Goal: Task Accomplishment & Management: Use online tool/utility

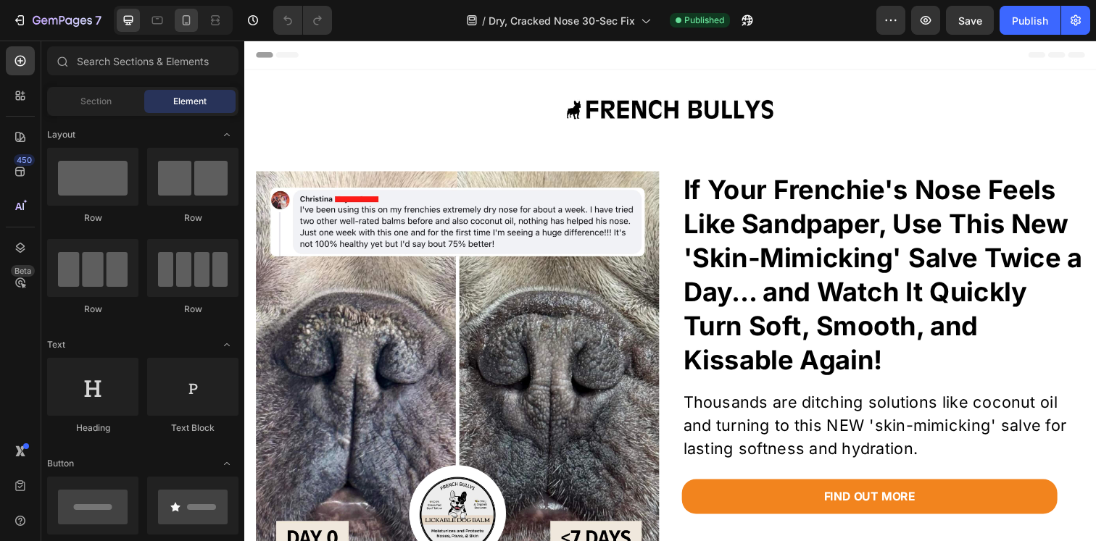
click at [194, 19] on div at bounding box center [186, 20] width 23 height 23
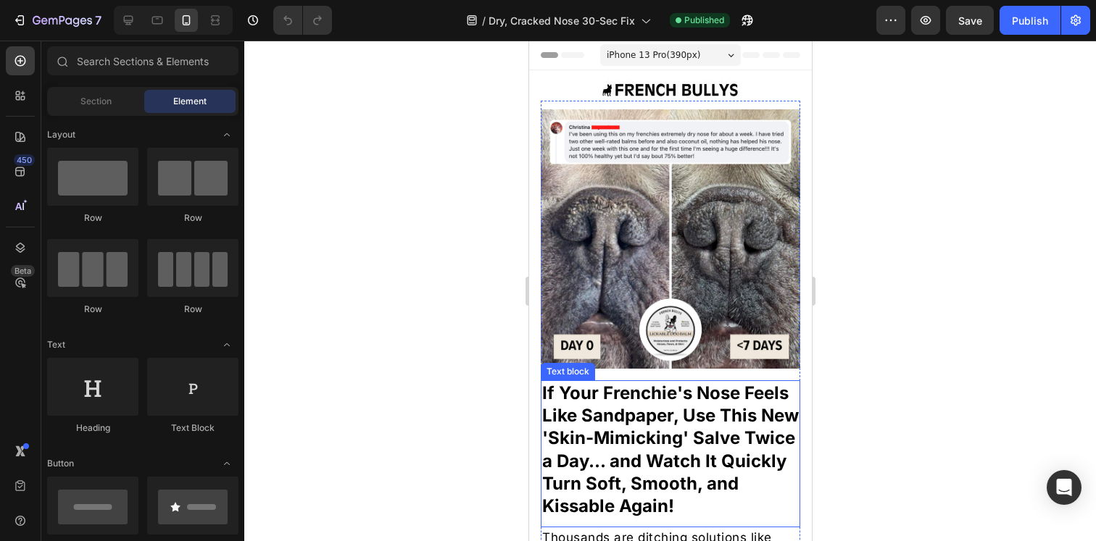
click at [685, 406] on p "If Your Frenchie's Nose Feels Like Sandpaper, Use This New 'Skin-Mimicking' Sal…" at bounding box center [669, 450] width 257 height 136
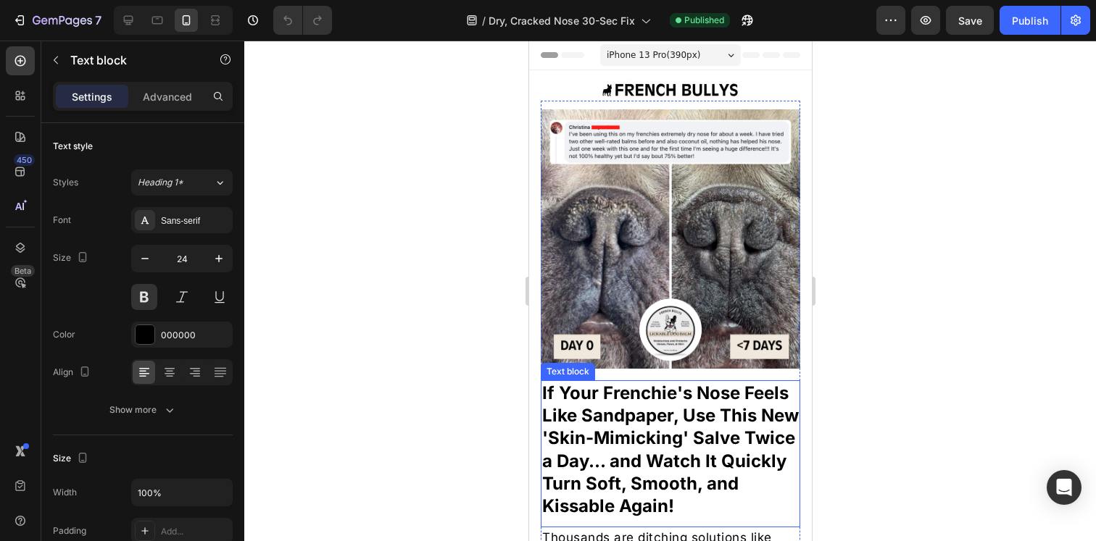
click at [685, 406] on p "If Your Frenchie's Nose Feels Like Sandpaper, Use This New 'Skin-Mimicking' Sal…" at bounding box center [669, 450] width 257 height 136
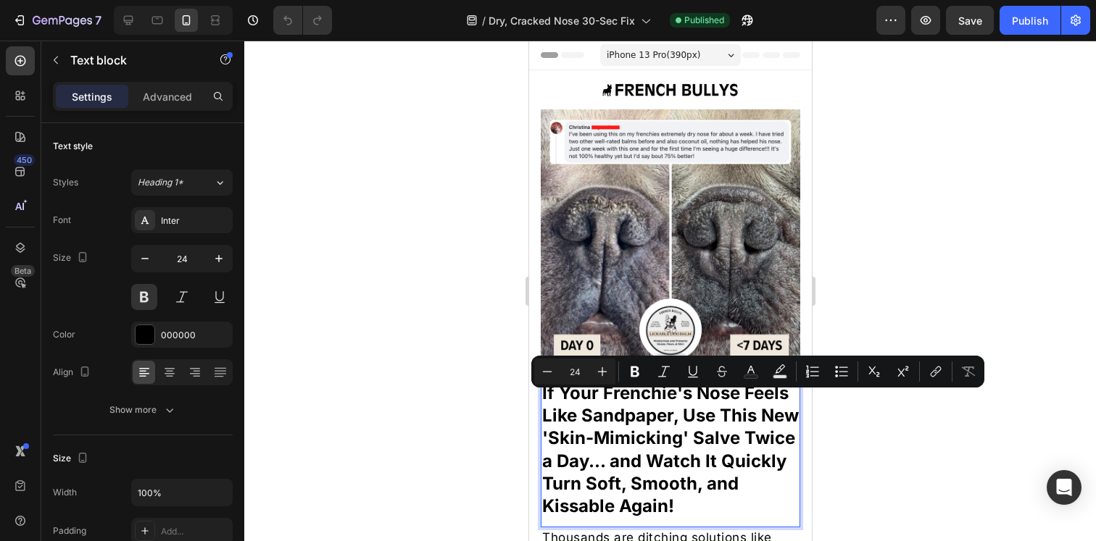
click at [633, 400] on p "If Your Frenchie's Nose Feels Like Sandpaper, Use This New 'Skin-Mimicking' Sal…" at bounding box center [669, 450] width 257 height 136
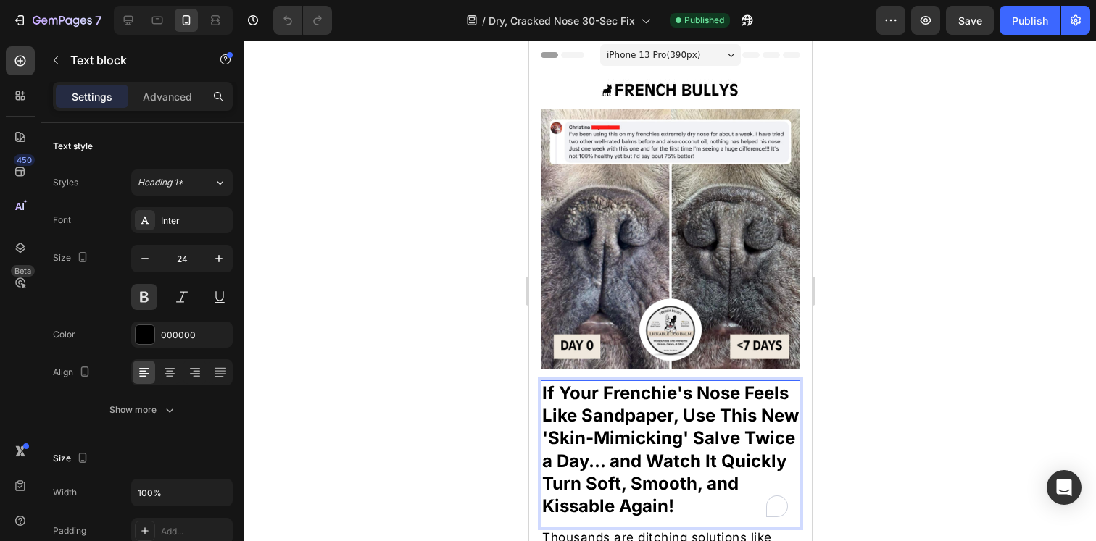
click at [620, 389] on p "If Your Frenchie's Nose Feels Like Sandpaper, Use This New 'Skin-Mimicking' Sal…" at bounding box center [669, 450] width 257 height 136
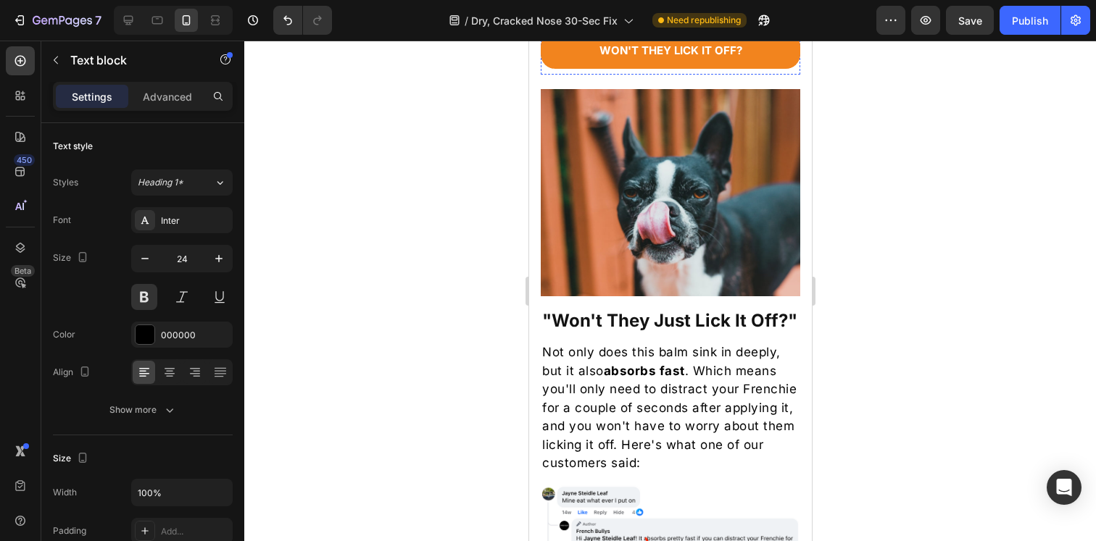
scroll to position [2354, 0]
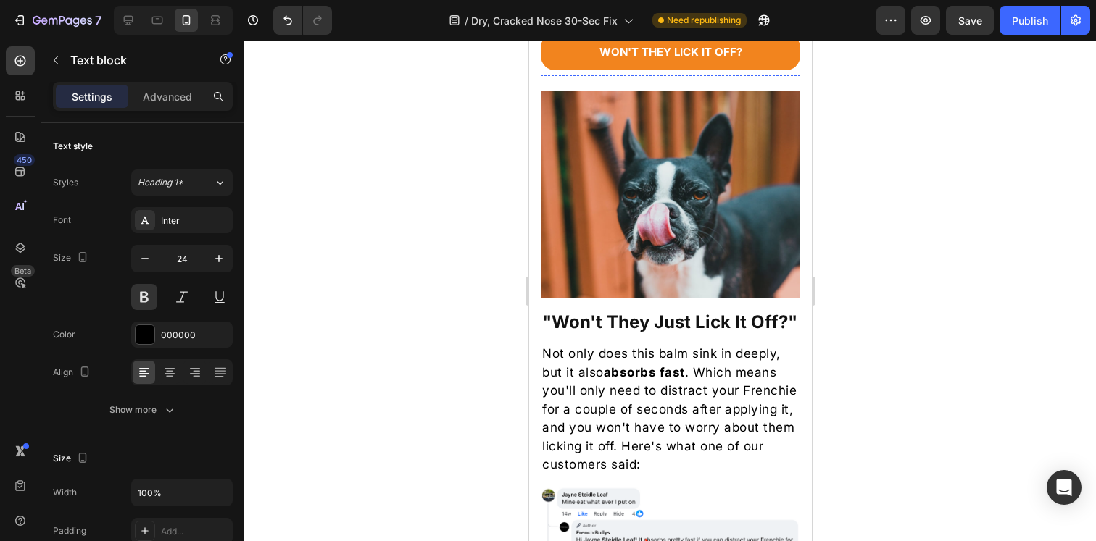
click at [652, 382] on p "Not only does this balm sink in deeply, but it also absorbs fast . Which means …" at bounding box center [669, 410] width 257 height 130
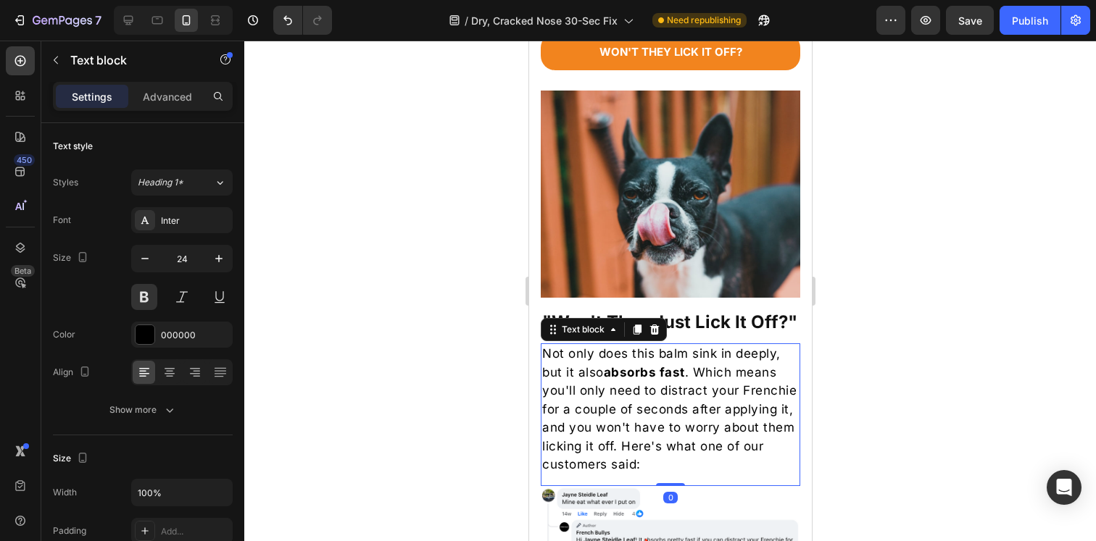
click at [652, 382] on p "Not only does this balm sink in deeply, but it also absorbs fast . Which means …" at bounding box center [669, 410] width 257 height 130
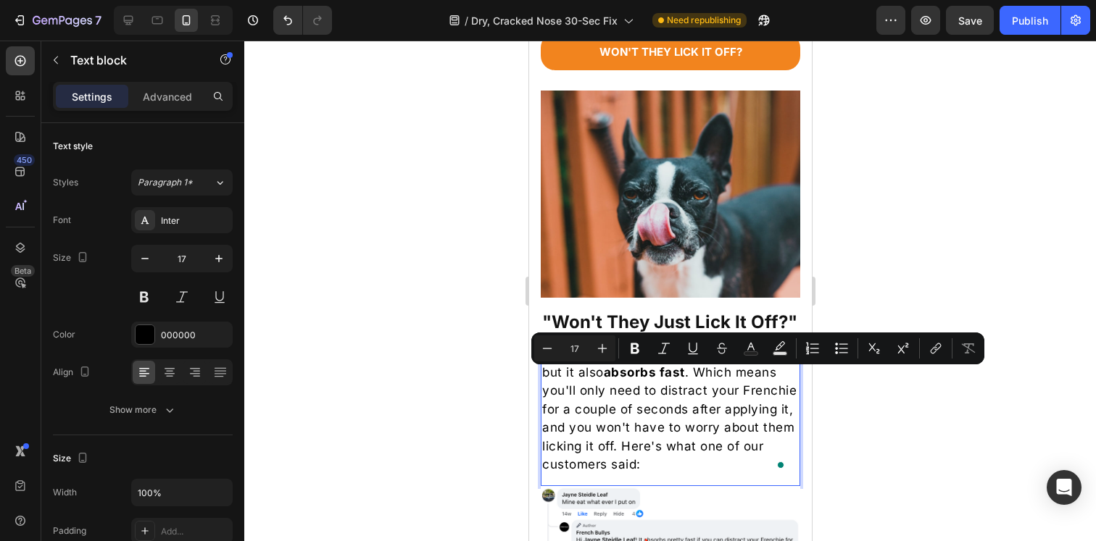
click at [652, 407] on p "Not only does this balm sink in deeply, but it also absorbs fast . Which means …" at bounding box center [669, 410] width 257 height 130
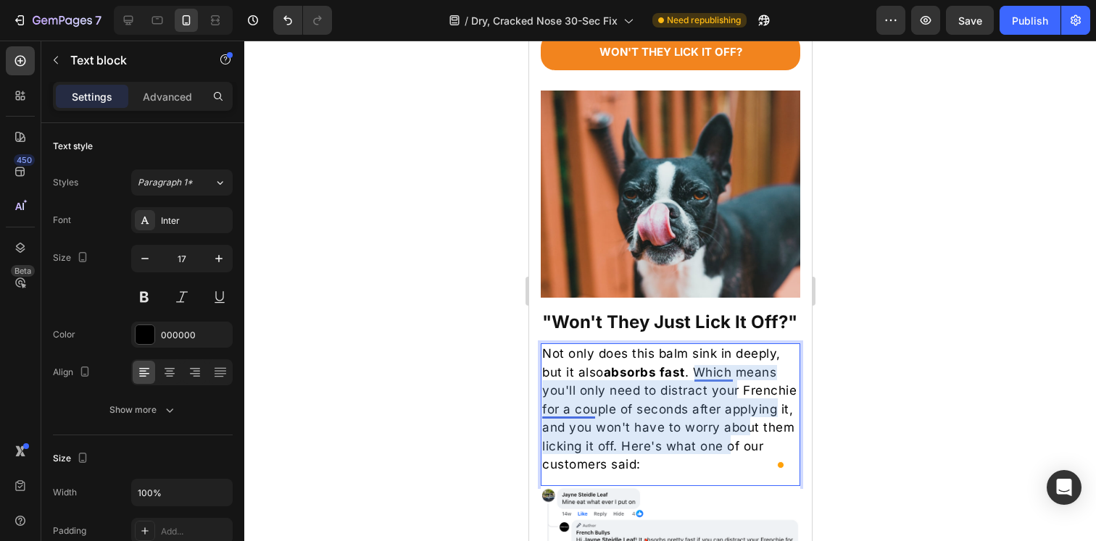
click at [570, 434] on p "Not only does this balm sink in deeply, but it also absorbs fast . Which means …" at bounding box center [669, 410] width 257 height 130
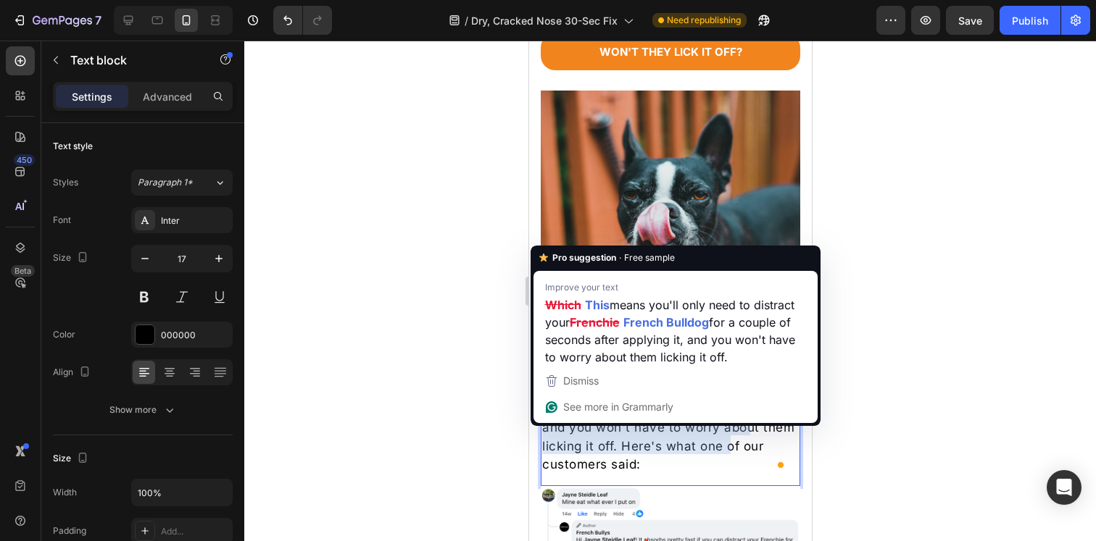
click at [570, 434] on p "Not only does this balm sink in deeply, but it also absorbs fast . Which means …" at bounding box center [669, 410] width 257 height 130
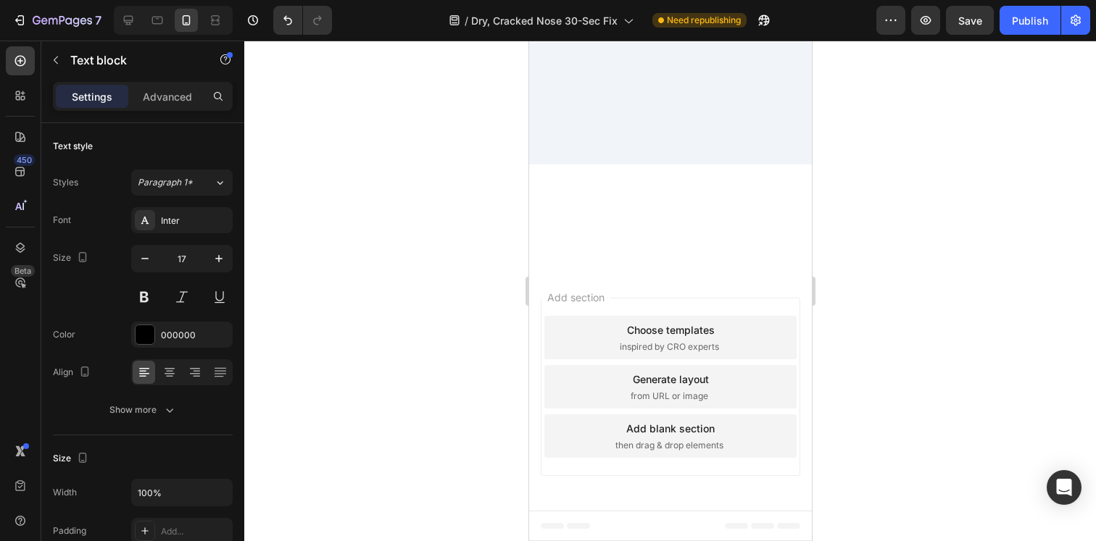
scroll to position [3956, 0]
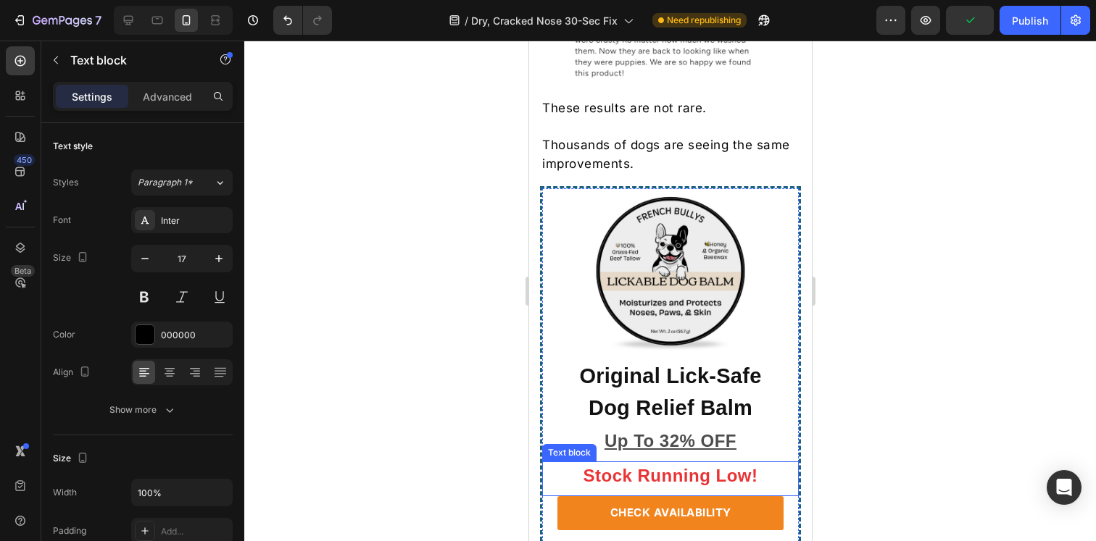
scroll to position [4038, 0]
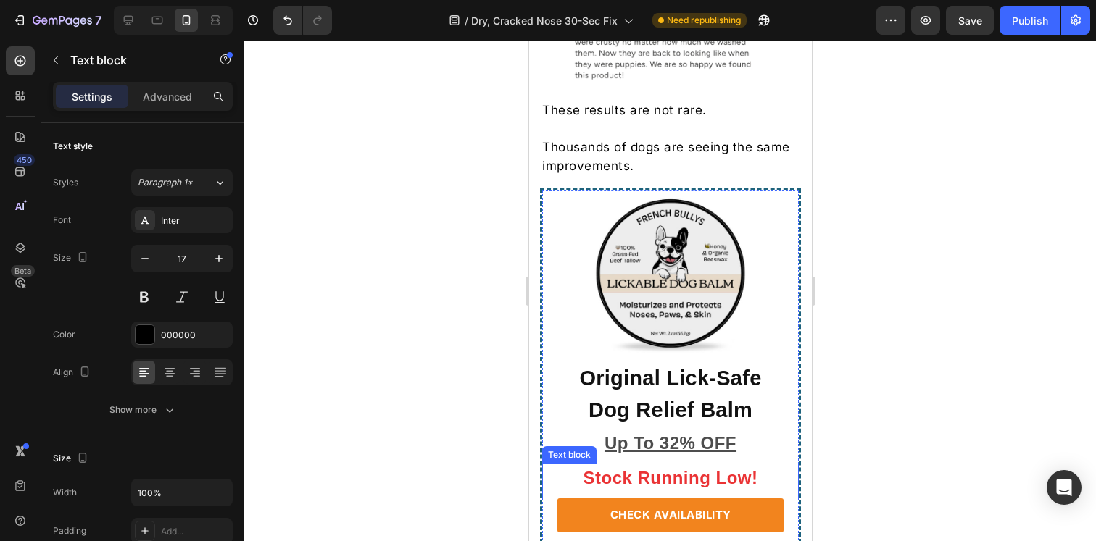
click at [649, 221] on img at bounding box center [669, 276] width 257 height 171
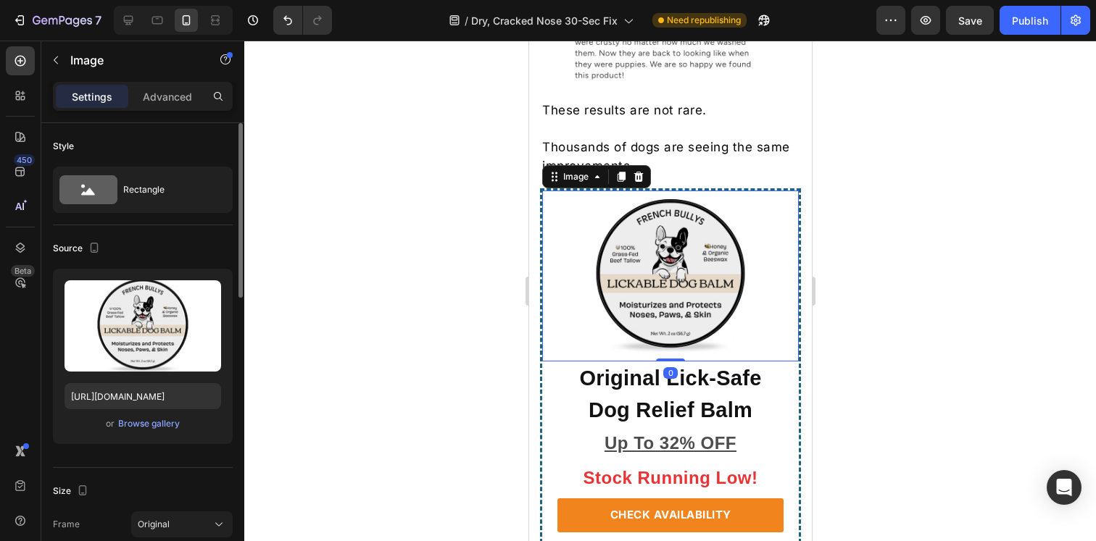
scroll to position [748, 0]
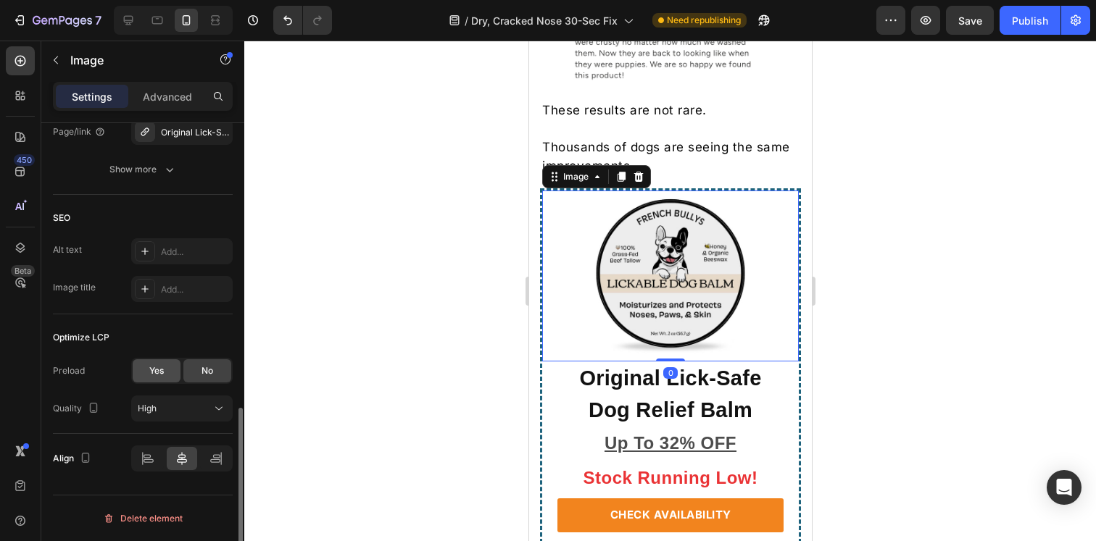
click at [156, 376] on span "Yes" at bounding box center [156, 371] width 14 height 13
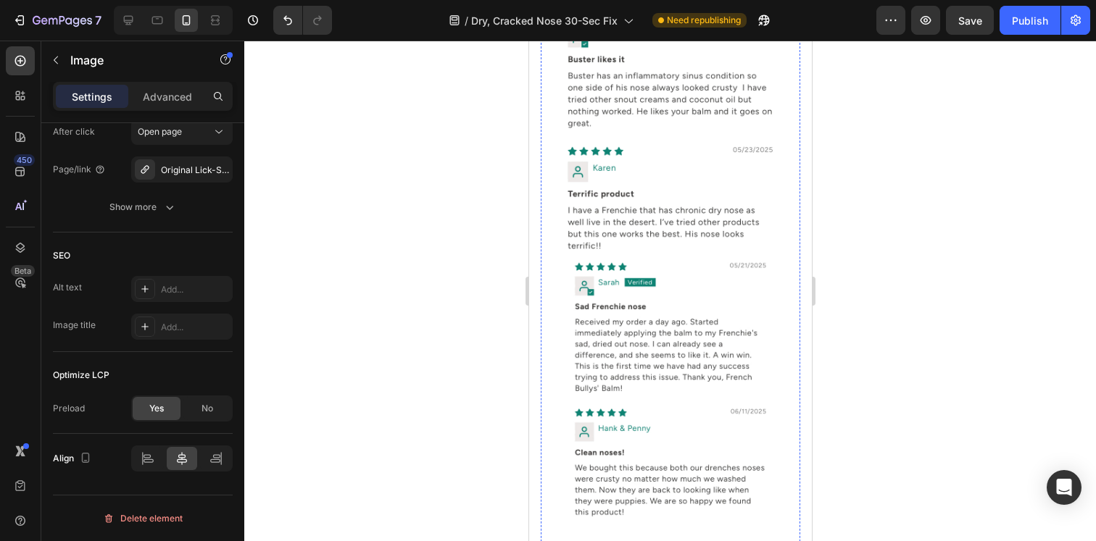
scroll to position [3666, 0]
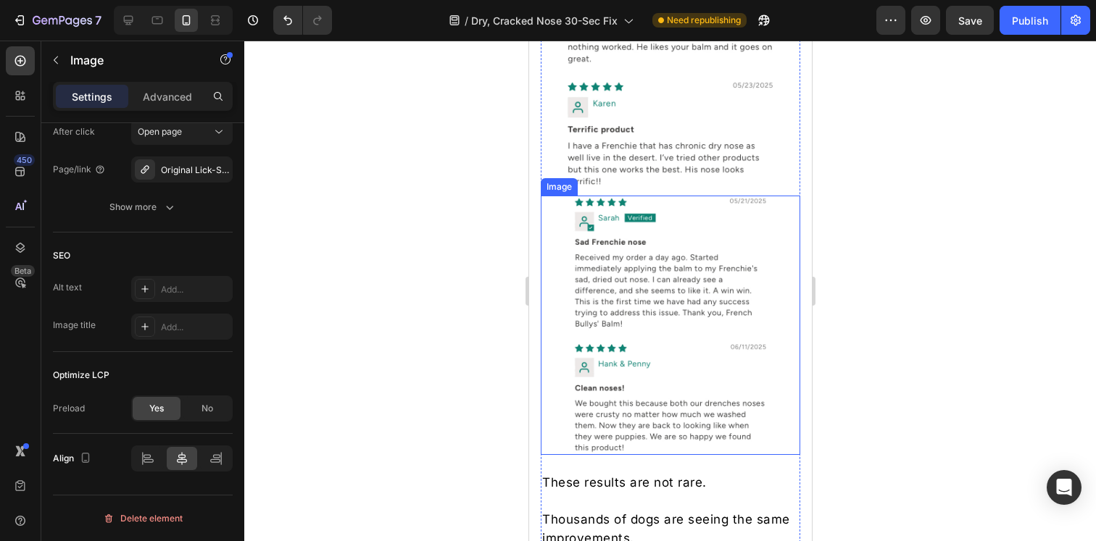
click at [651, 267] on img at bounding box center [669, 325] width 259 height 259
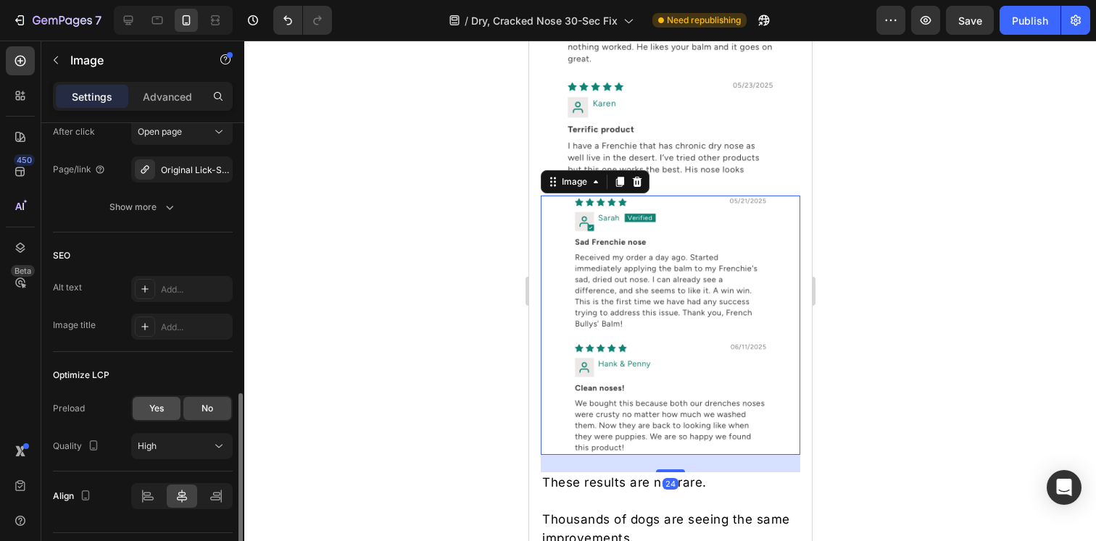
click at [150, 403] on span "Yes" at bounding box center [156, 408] width 14 height 13
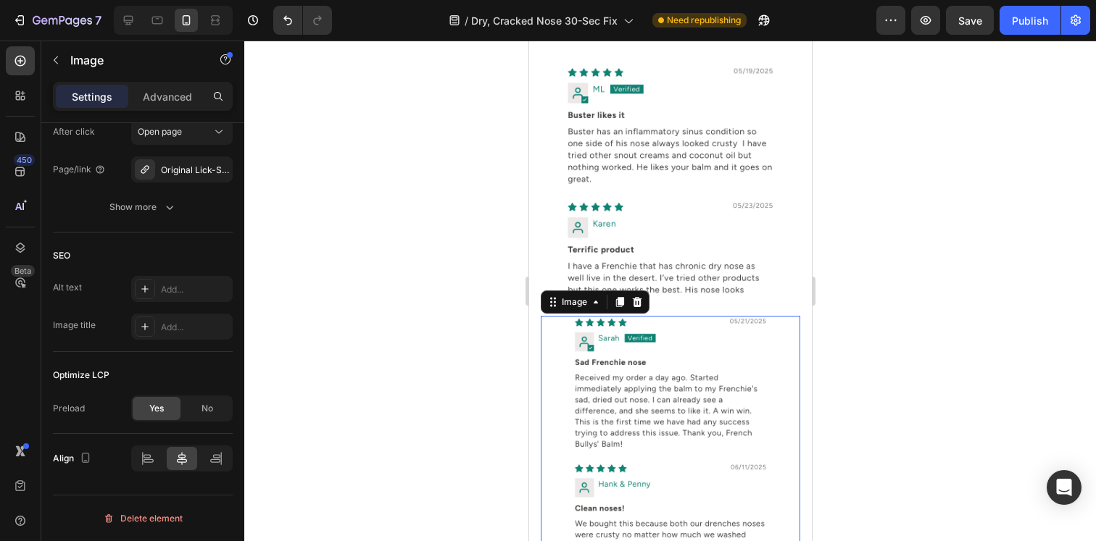
scroll to position [3528, 0]
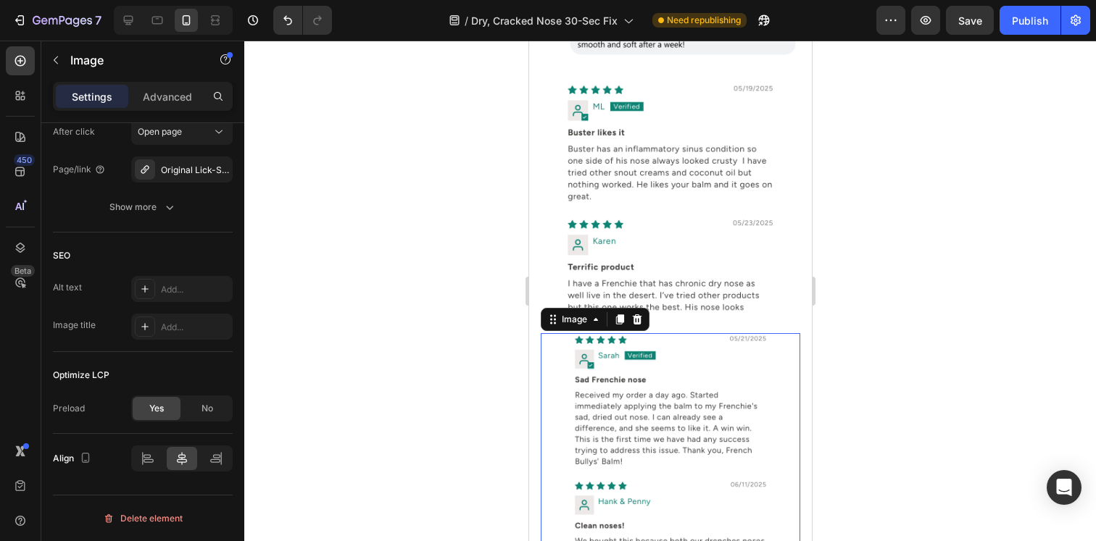
click at [652, 222] on img at bounding box center [669, 203] width 259 height 259
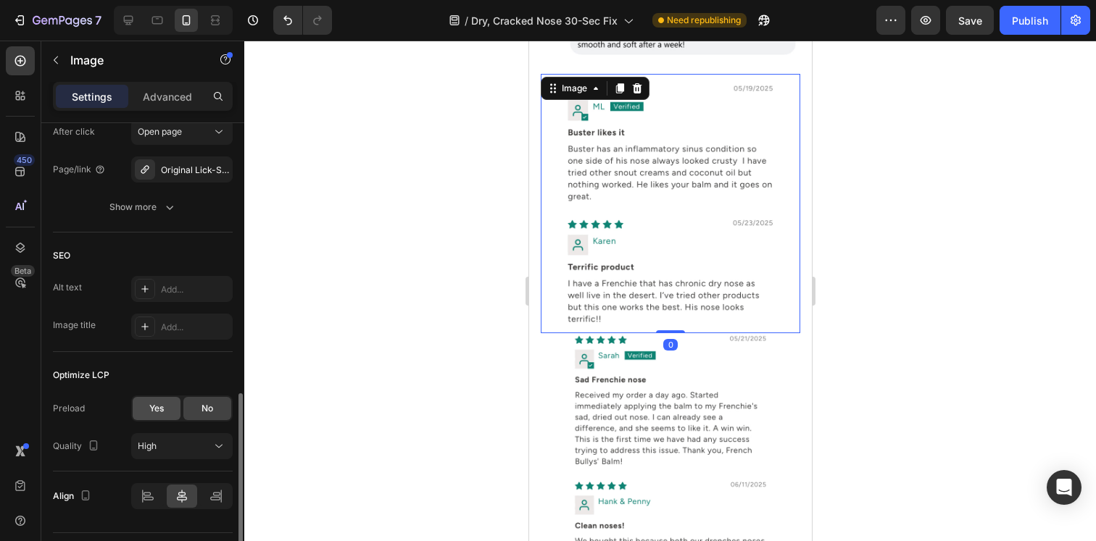
click at [156, 407] on span "Yes" at bounding box center [156, 408] width 14 height 13
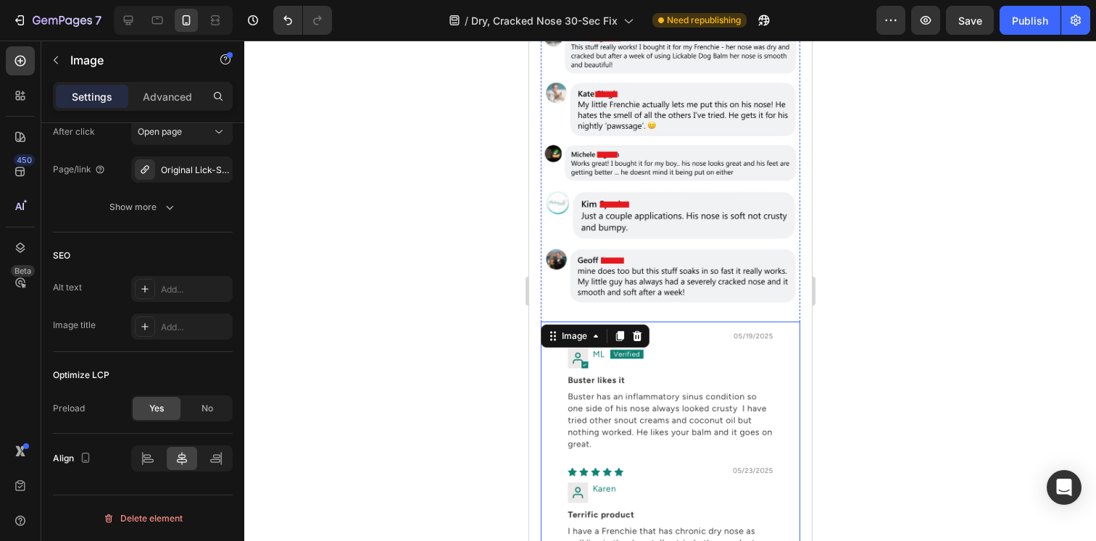
scroll to position [3244, 0]
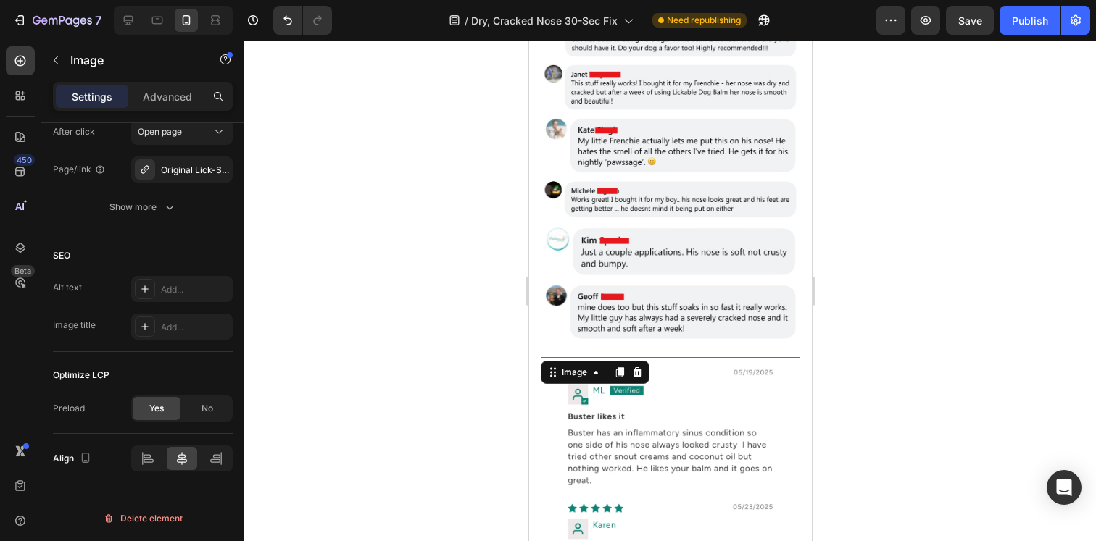
click at [656, 225] on img at bounding box center [669, 127] width 259 height 461
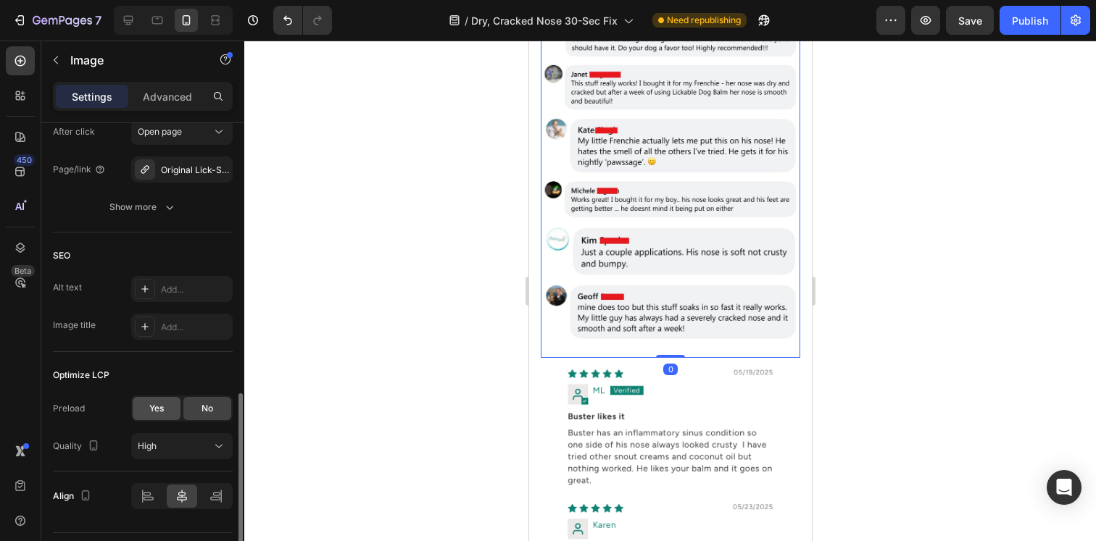
click at [162, 408] on span "Yes" at bounding box center [156, 408] width 14 height 13
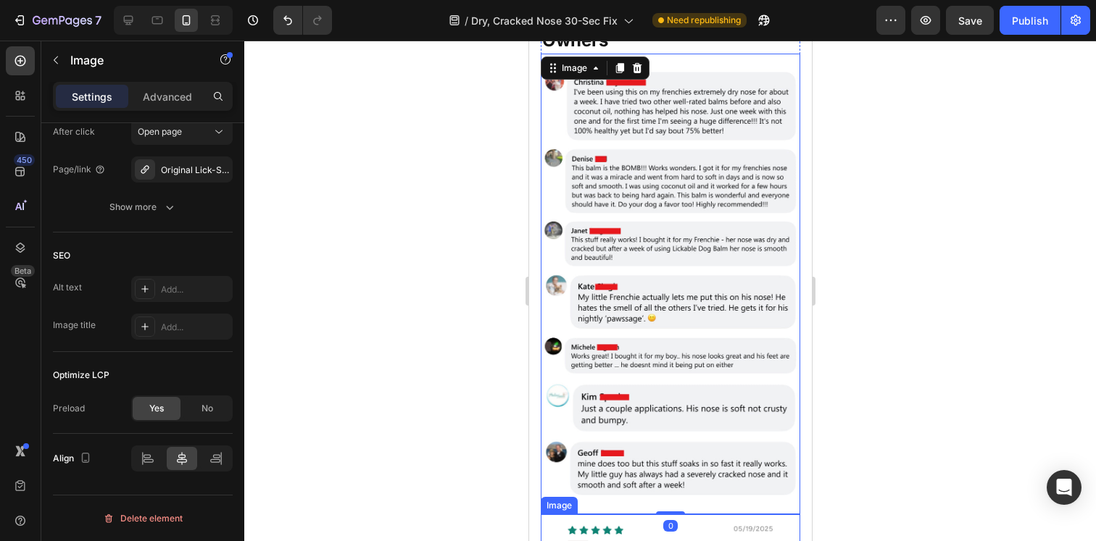
scroll to position [2871, 0]
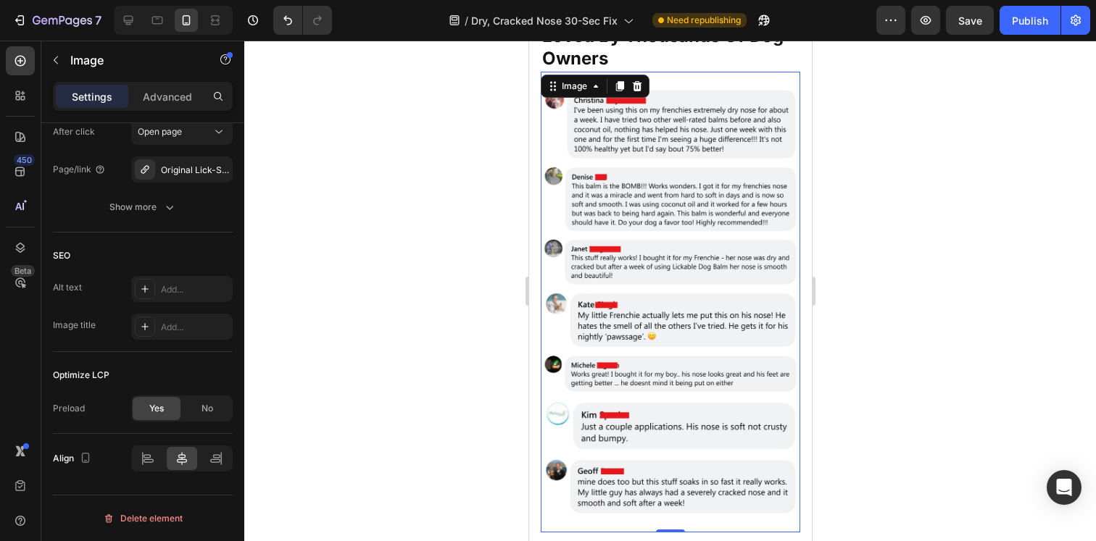
click at [642, 299] on img at bounding box center [669, 302] width 259 height 461
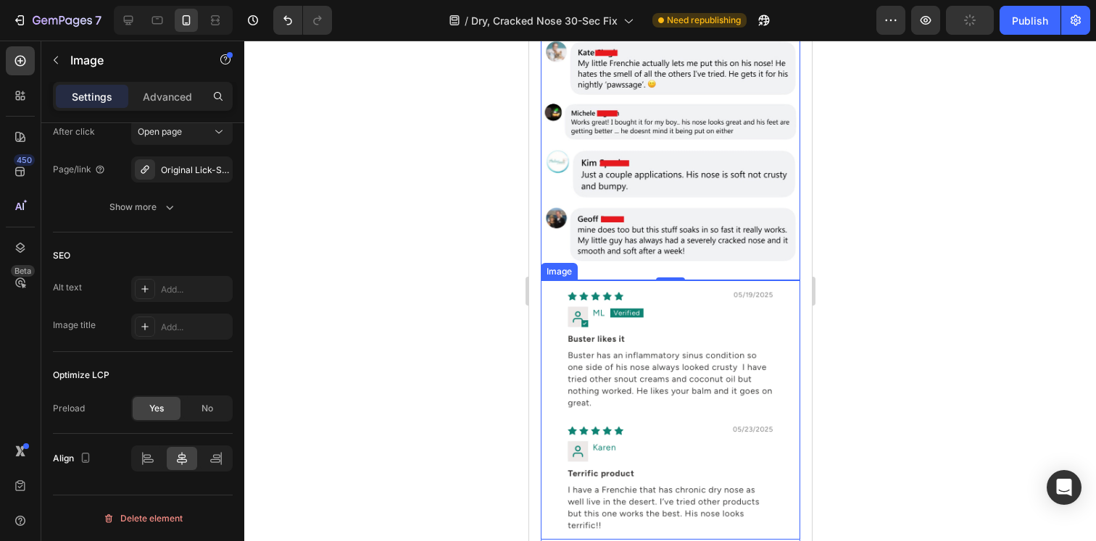
click at [673, 404] on img at bounding box center [669, 409] width 259 height 259
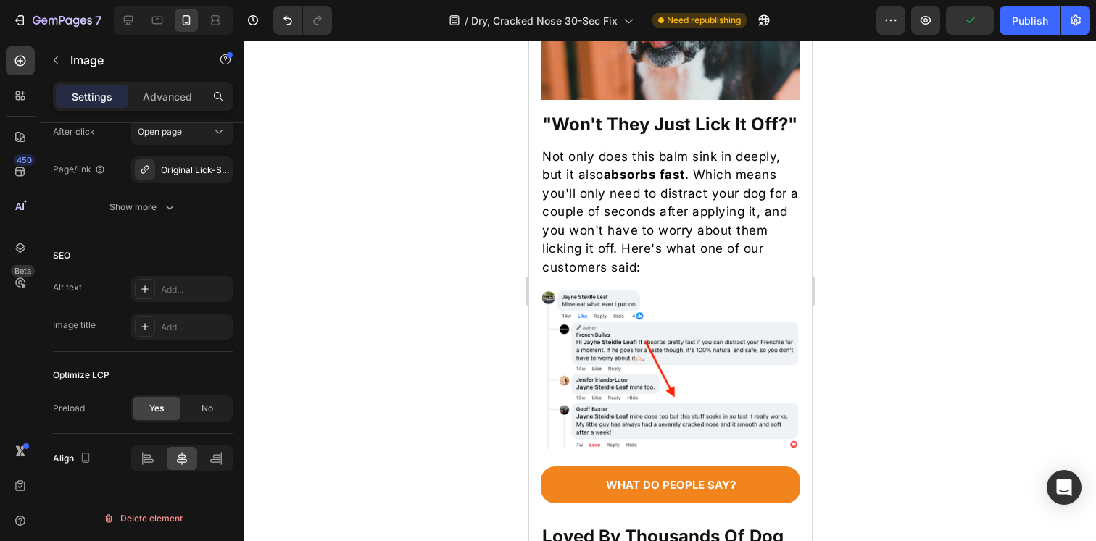
scroll to position [2549, 0]
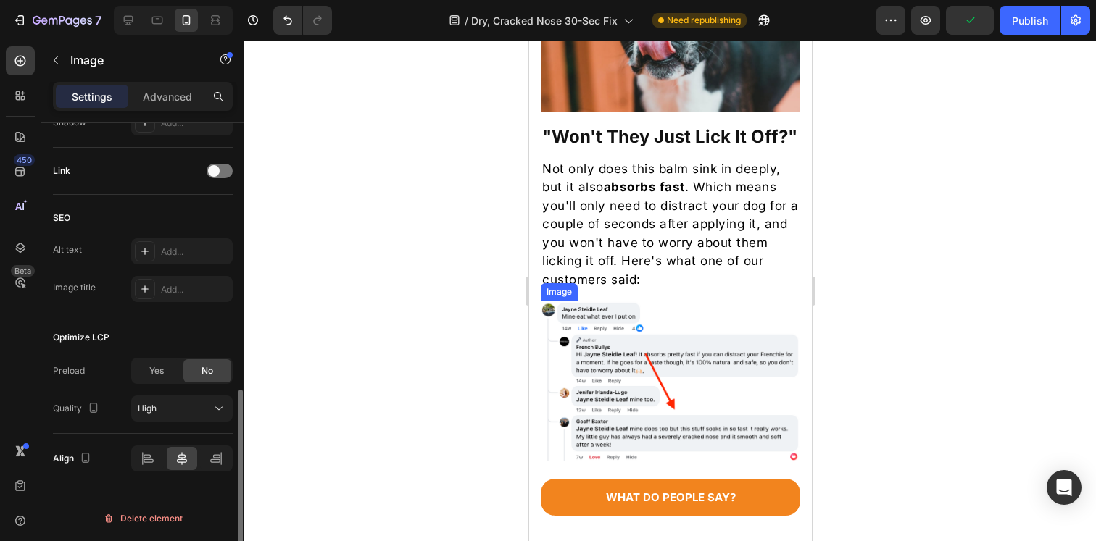
click at [668, 402] on img at bounding box center [669, 381] width 259 height 161
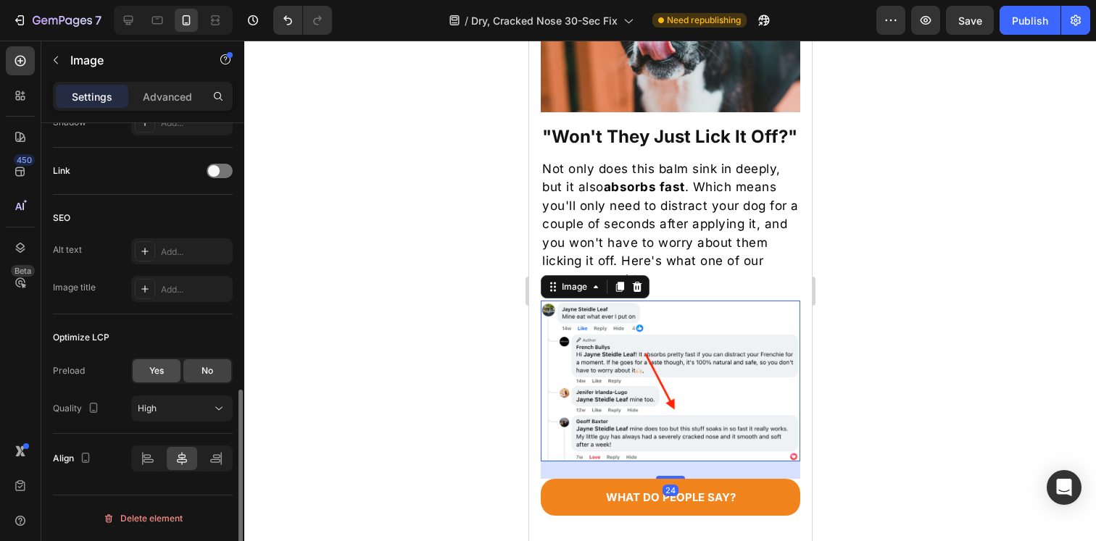
click at [146, 375] on div "Yes" at bounding box center [157, 370] width 48 height 23
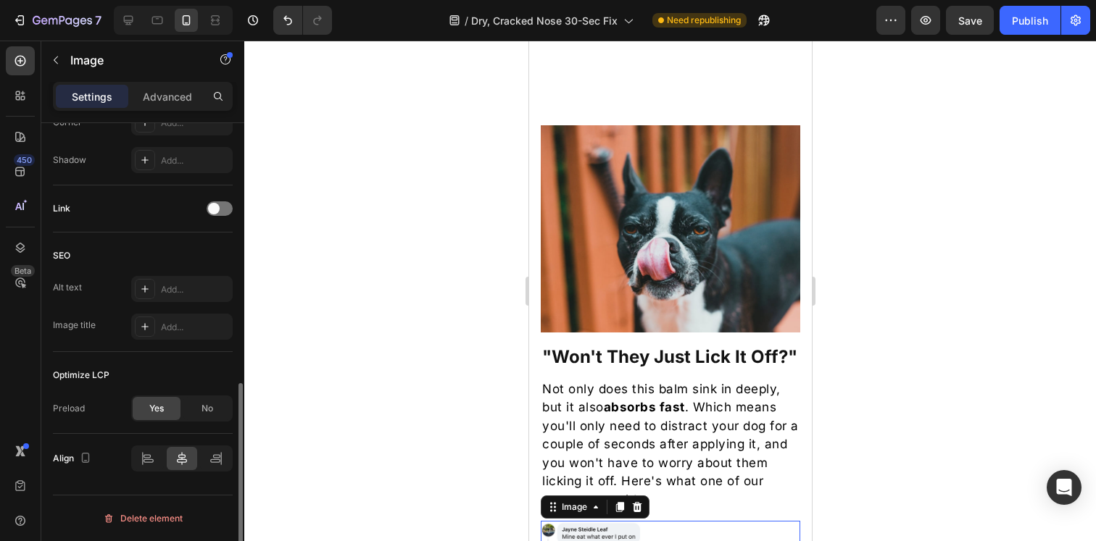
scroll to position [2322, 0]
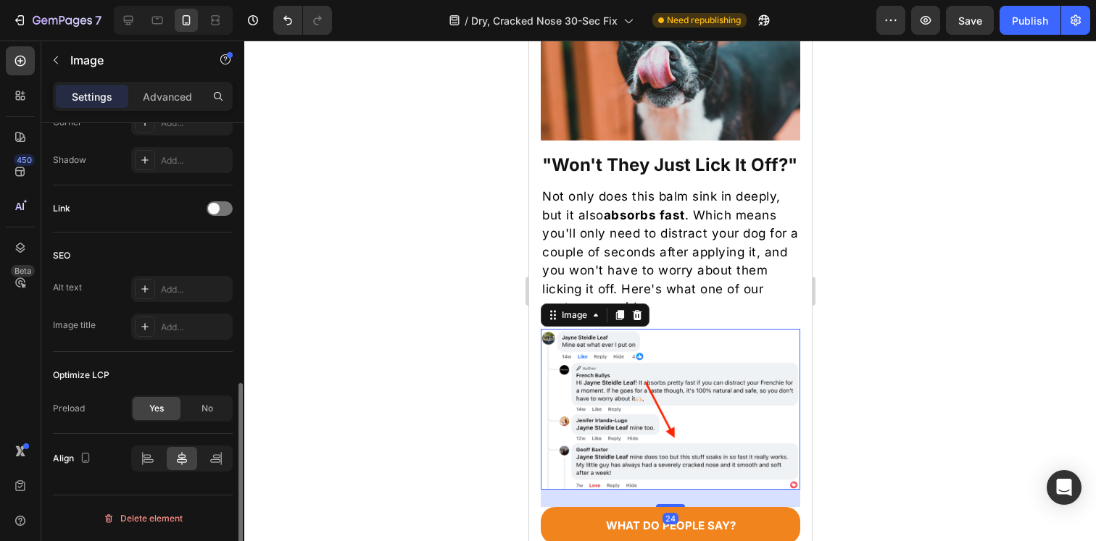
click at [635, 222] on strong "absorbs fast" at bounding box center [643, 215] width 81 height 14
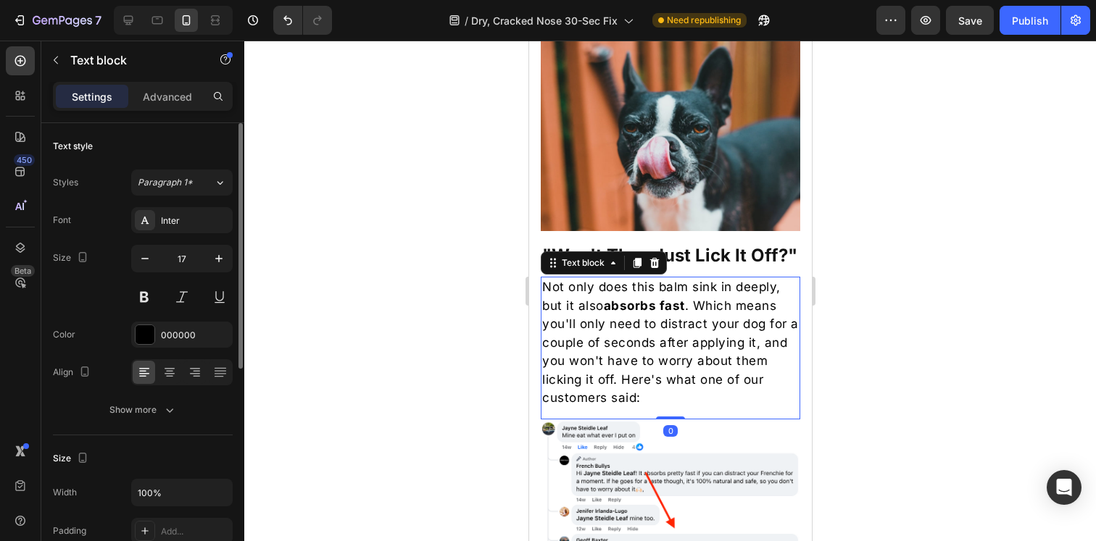
scroll to position [2223, 0]
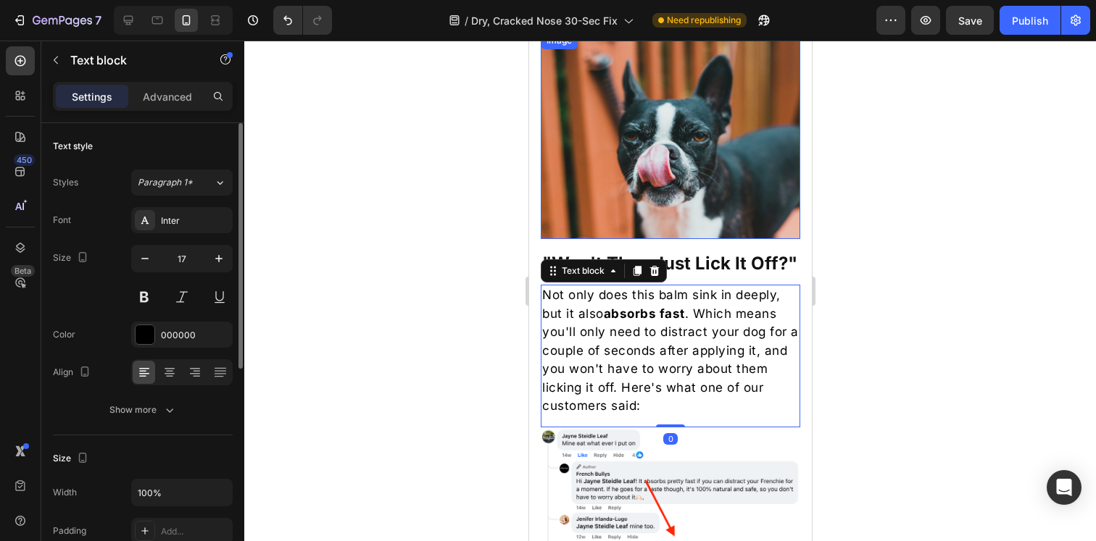
click at [625, 173] on img at bounding box center [669, 135] width 259 height 207
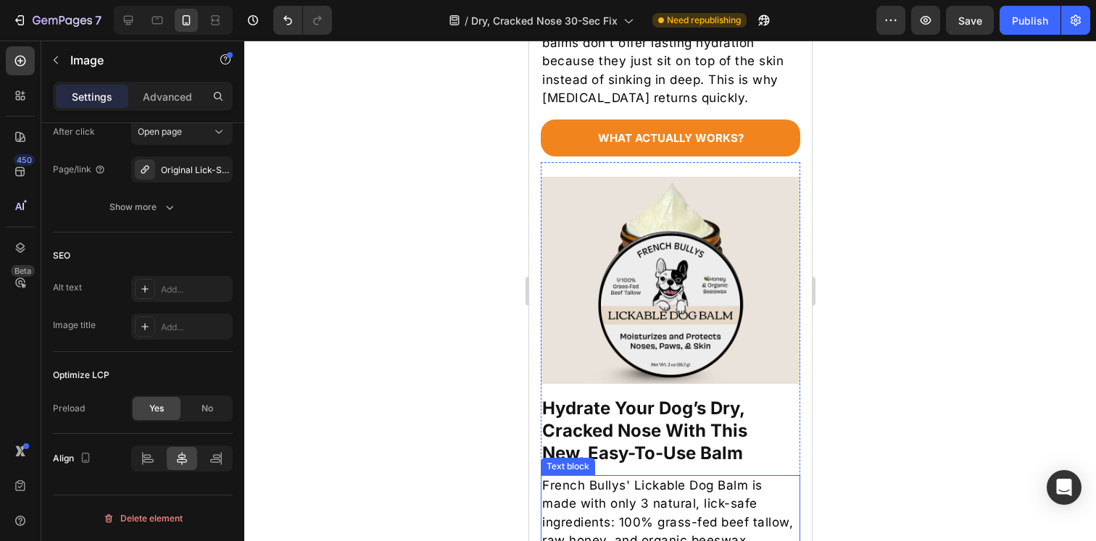
scroll to position [1361, 0]
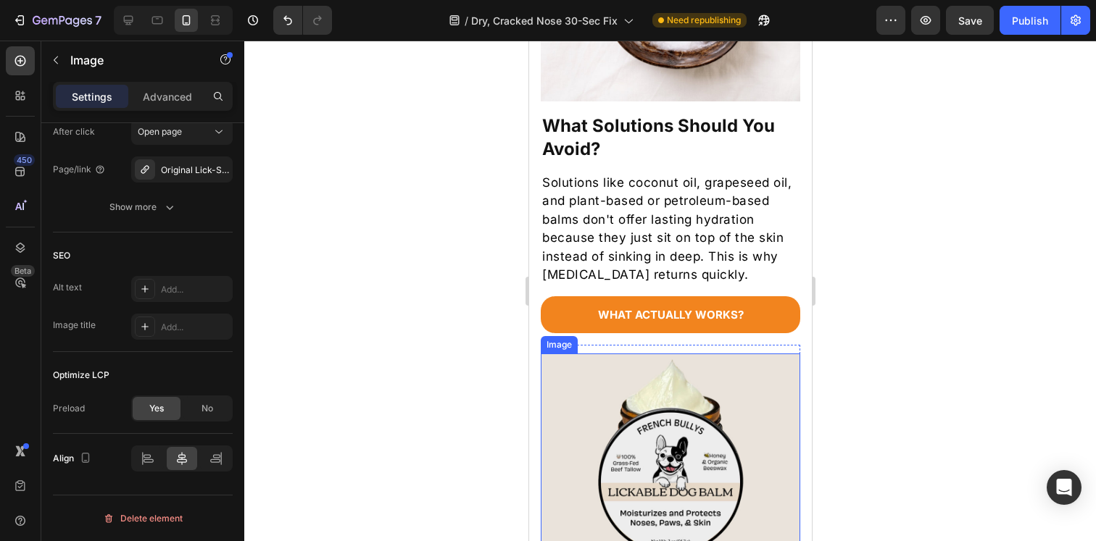
click at [625, 388] on img at bounding box center [669, 457] width 259 height 207
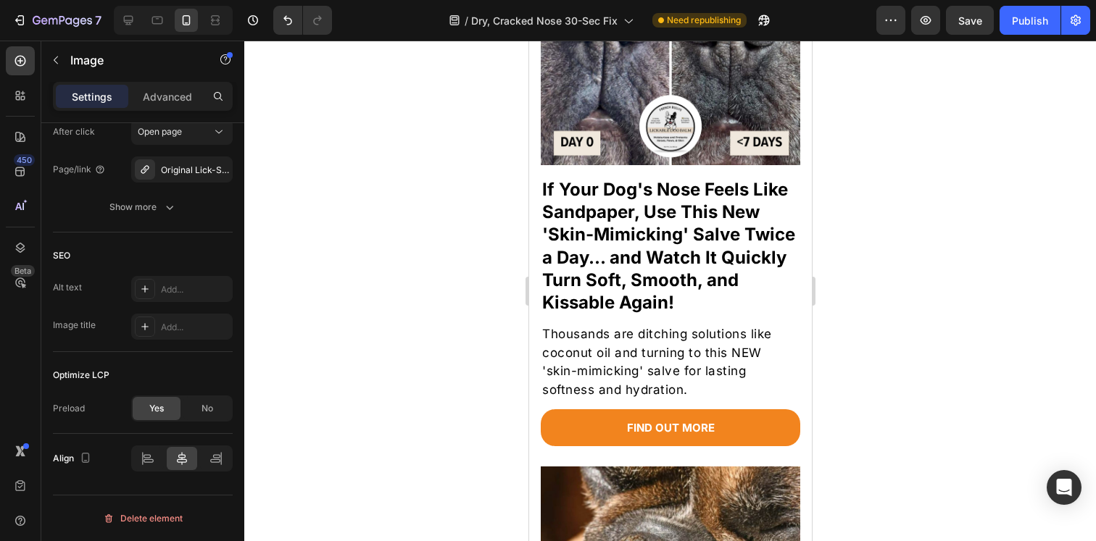
scroll to position [0, 0]
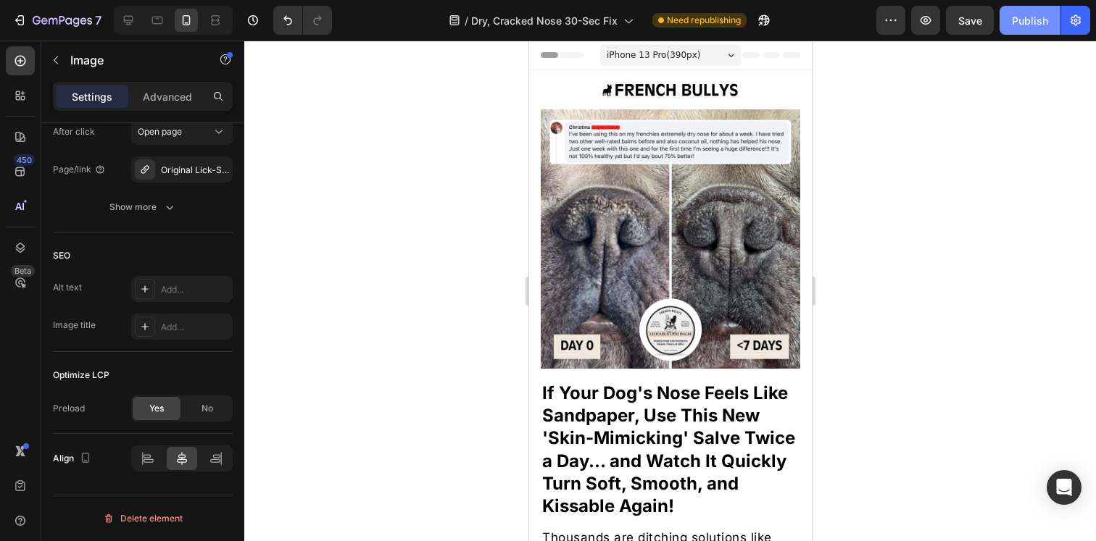
click at [1018, 25] on div "Publish" at bounding box center [1030, 20] width 36 height 15
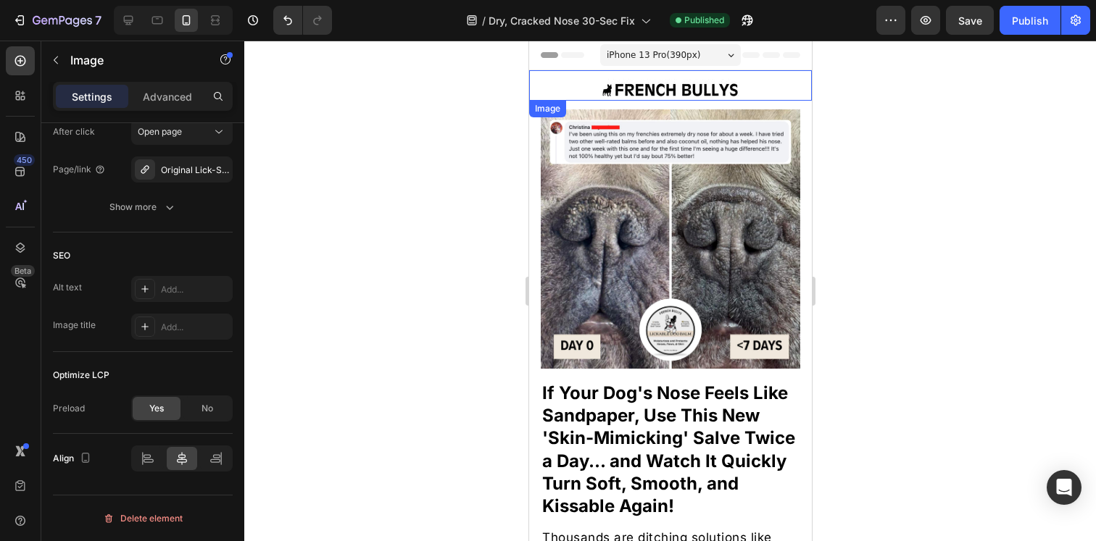
click at [673, 93] on img at bounding box center [669, 90] width 283 height 22
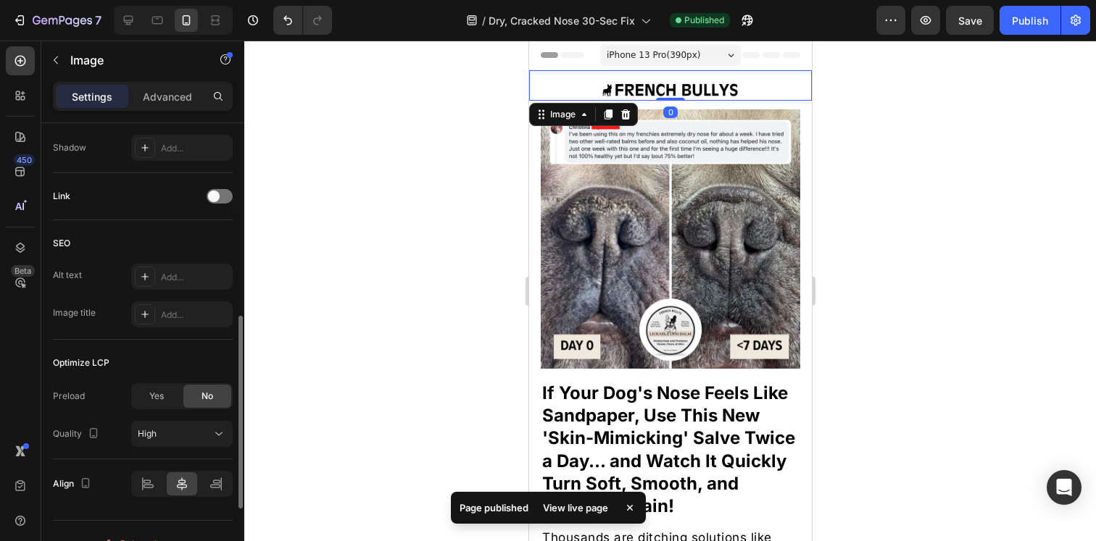
scroll to position [635, 0]
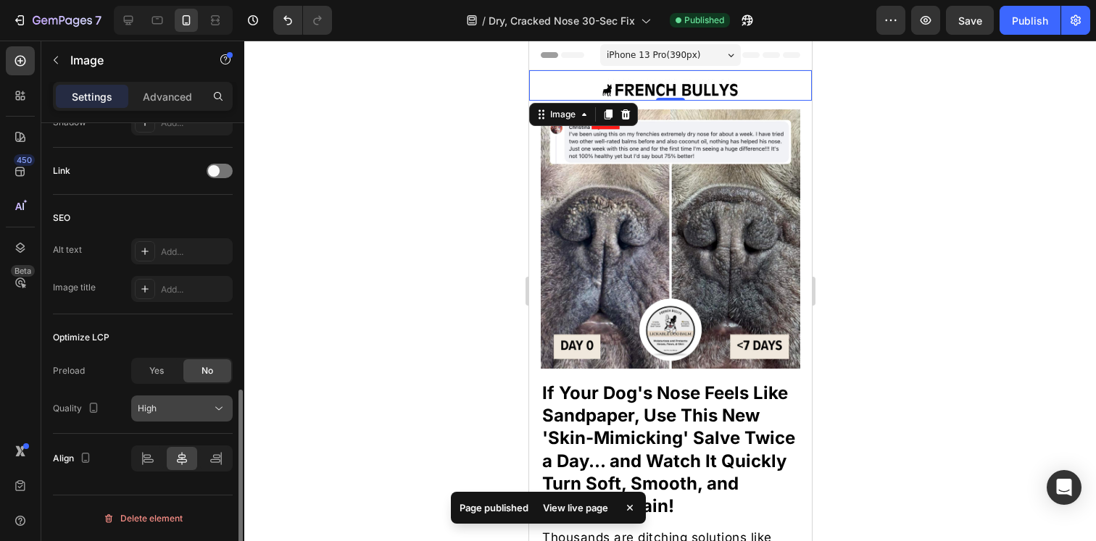
click at [177, 404] on div "High" at bounding box center [175, 408] width 74 height 13
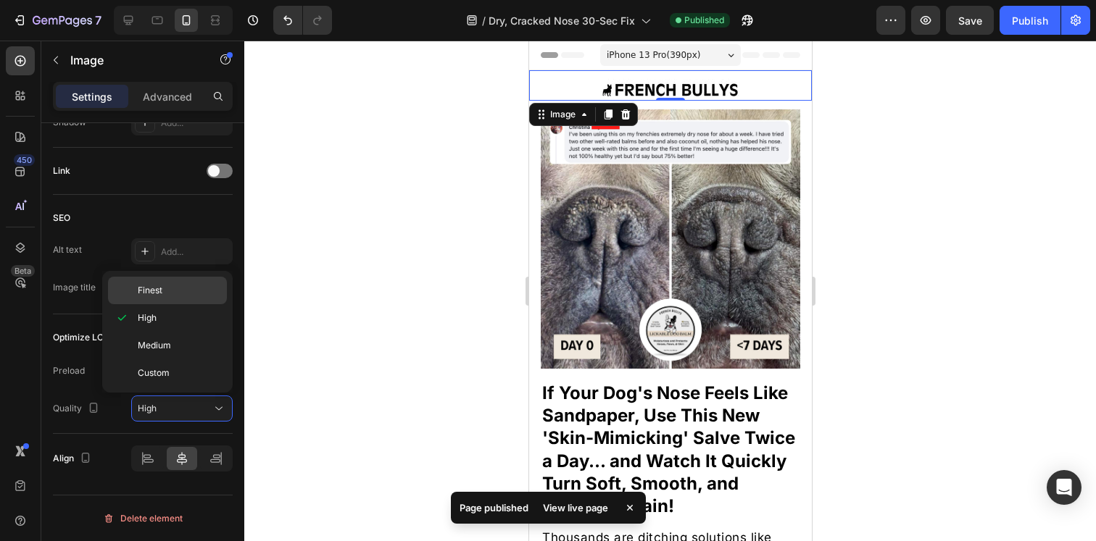
click at [162, 290] on p "Finest" at bounding box center [179, 290] width 83 height 13
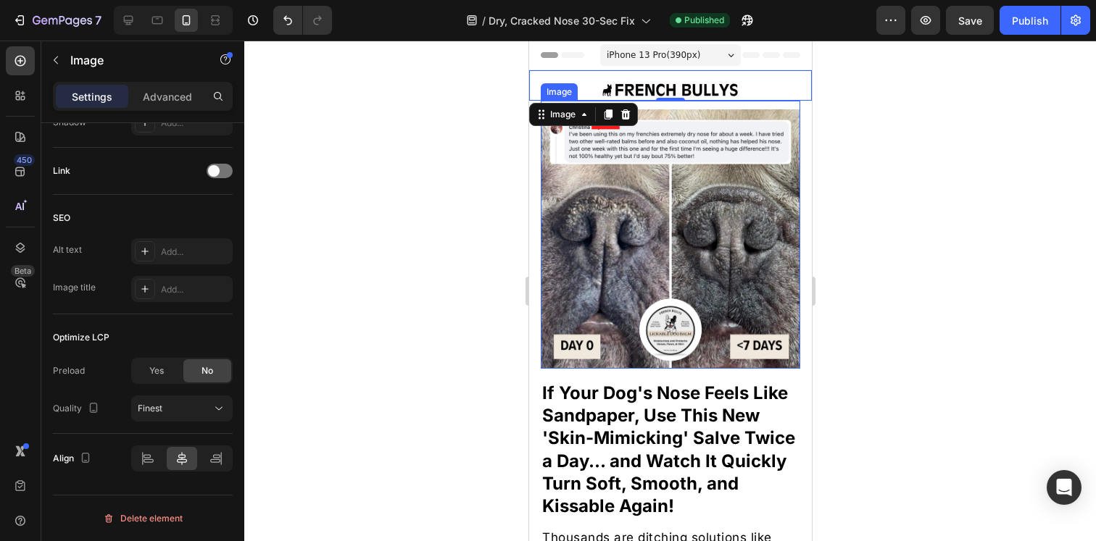
click at [970, 187] on div at bounding box center [670, 291] width 852 height 501
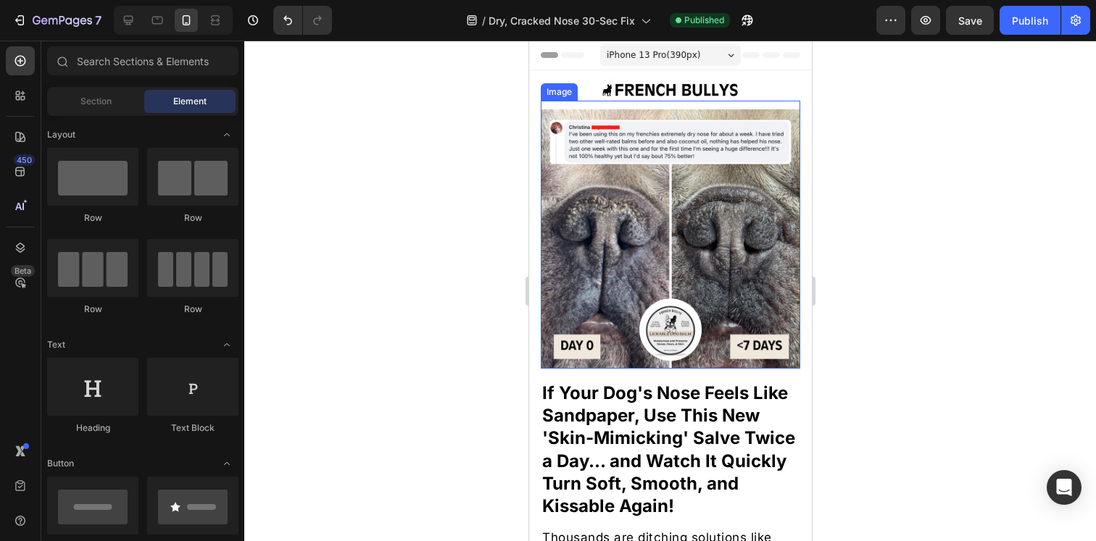
click at [878, 252] on div at bounding box center [670, 291] width 852 height 501
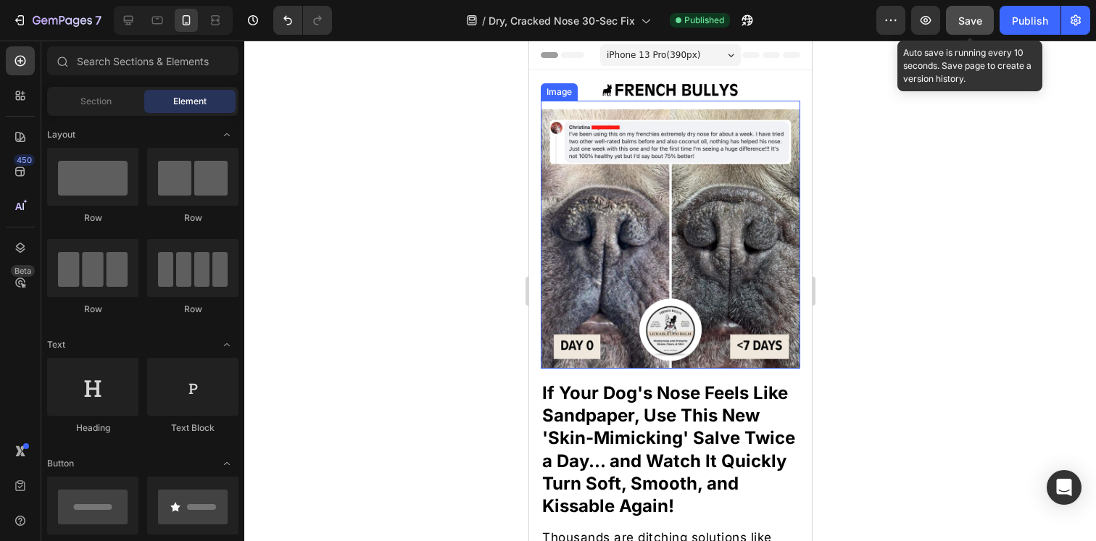
click at [961, 29] on button "Save" at bounding box center [970, 20] width 48 height 29
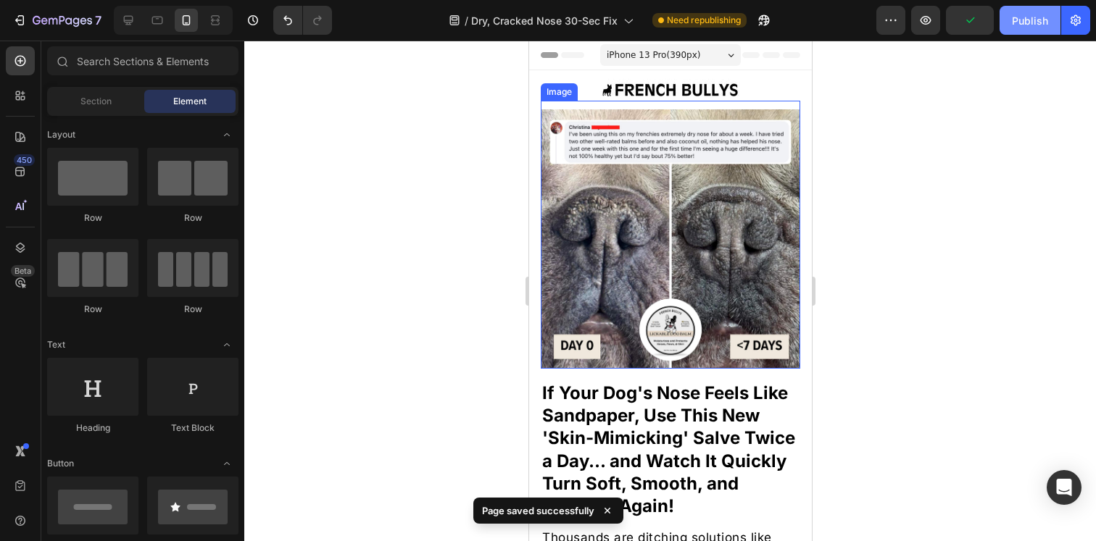
click at [1020, 22] on div "Publish" at bounding box center [1030, 20] width 36 height 15
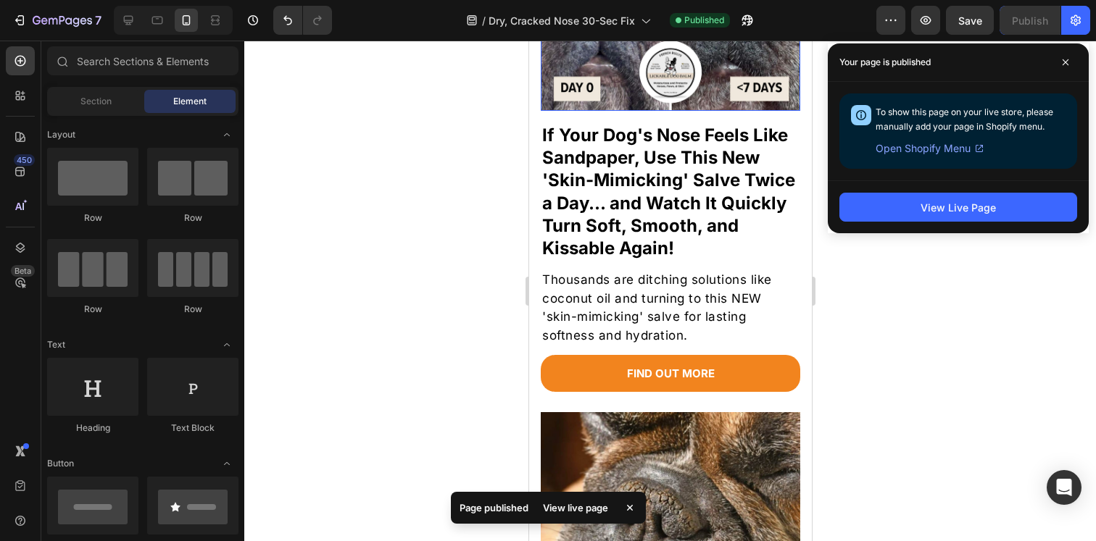
scroll to position [0, 0]
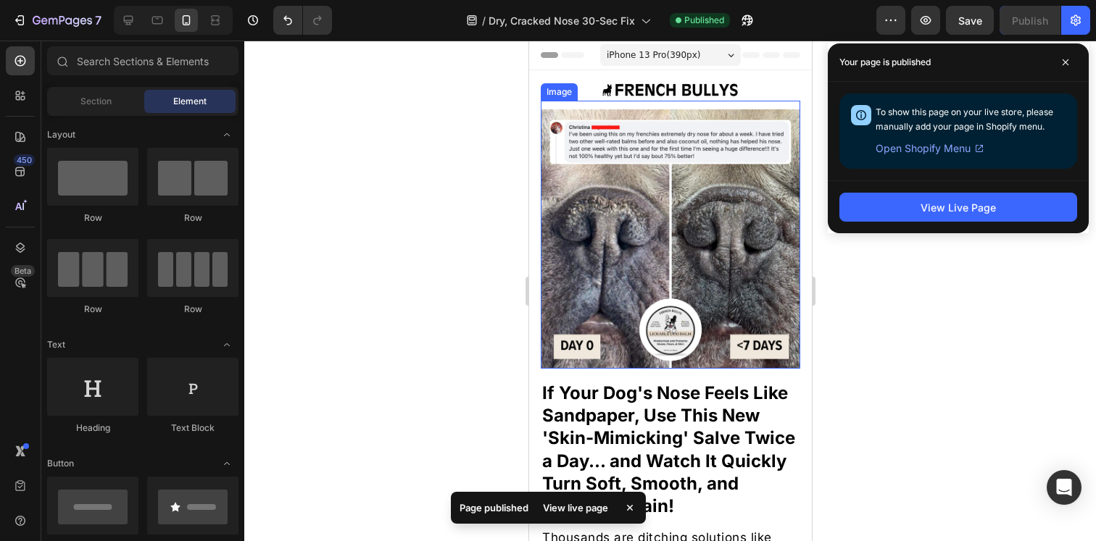
click at [912, 318] on div at bounding box center [670, 291] width 852 height 501
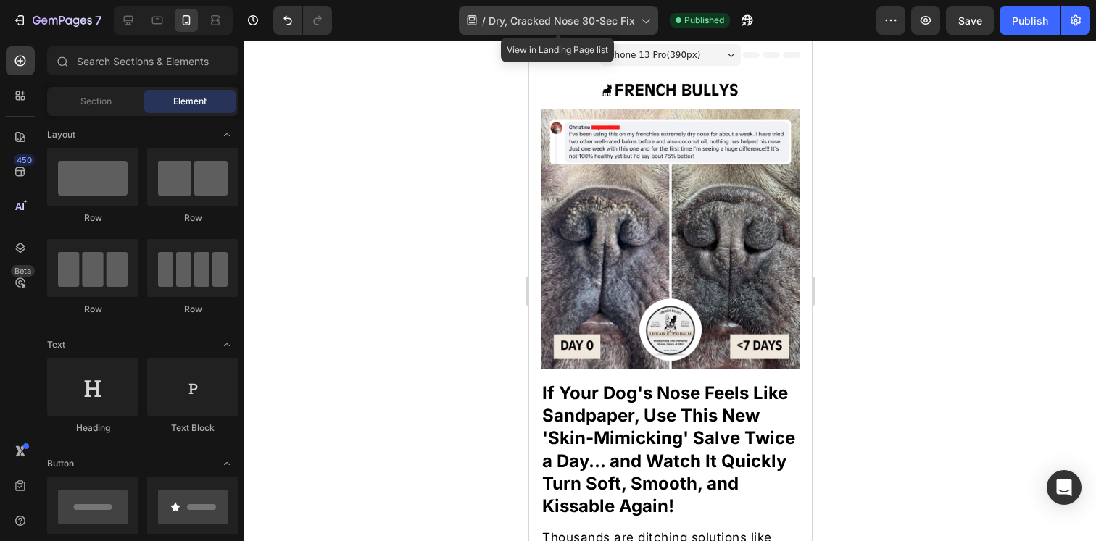
click at [596, 30] on div "/ Dry, Cracked Nose 30-Sec Fix" at bounding box center [558, 20] width 199 height 29
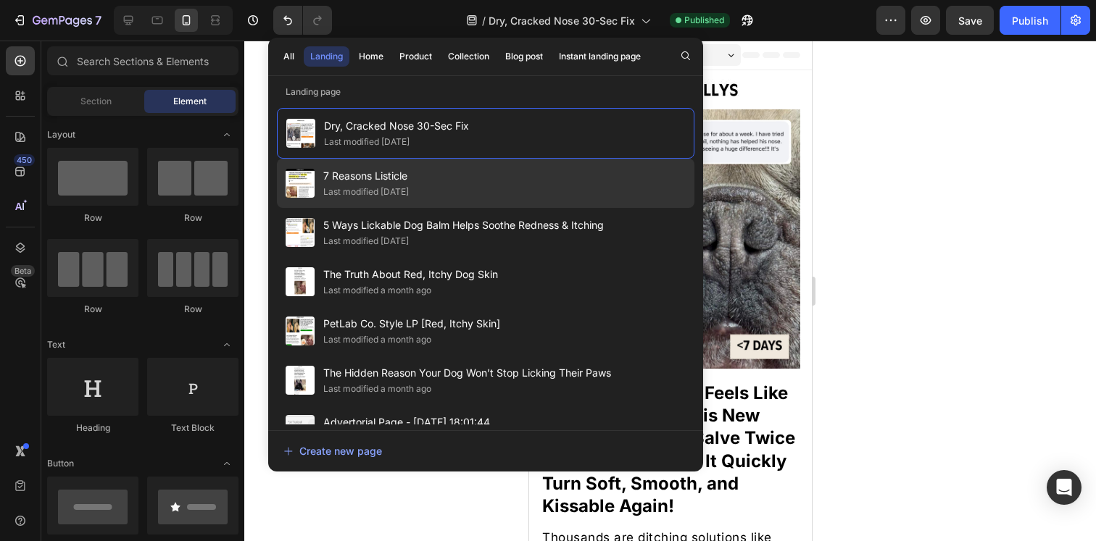
click at [518, 208] on div "7 Reasons Listicle Last modified [DATE]" at bounding box center [485, 232] width 417 height 49
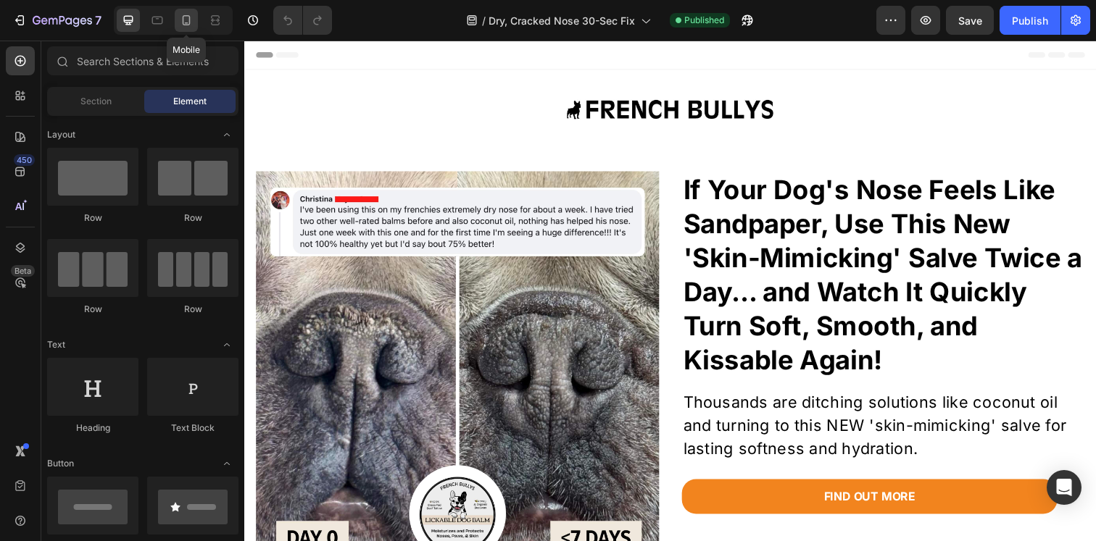
click at [186, 14] on icon at bounding box center [186, 20] width 14 height 14
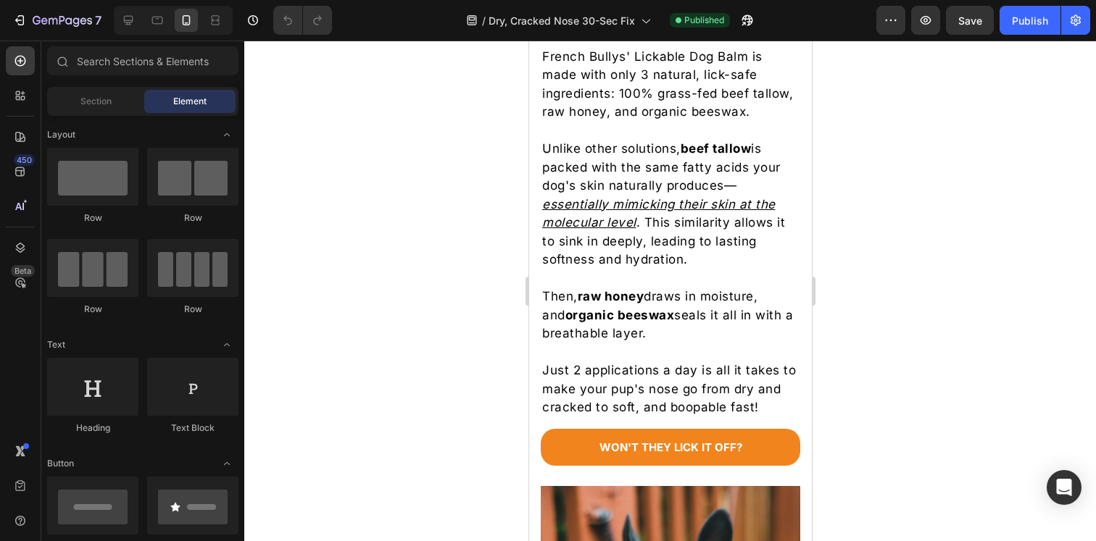
scroll to position [1946, 0]
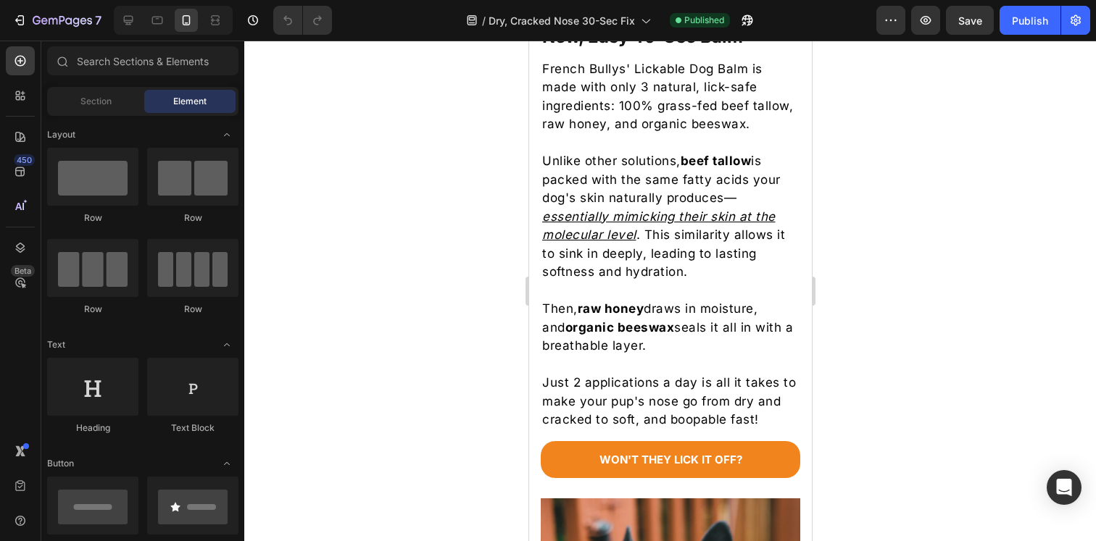
click at [638, 252] on p "Unlike other solutions, beef tallow is packed with the same fatty acids your do…" at bounding box center [669, 217] width 257 height 130
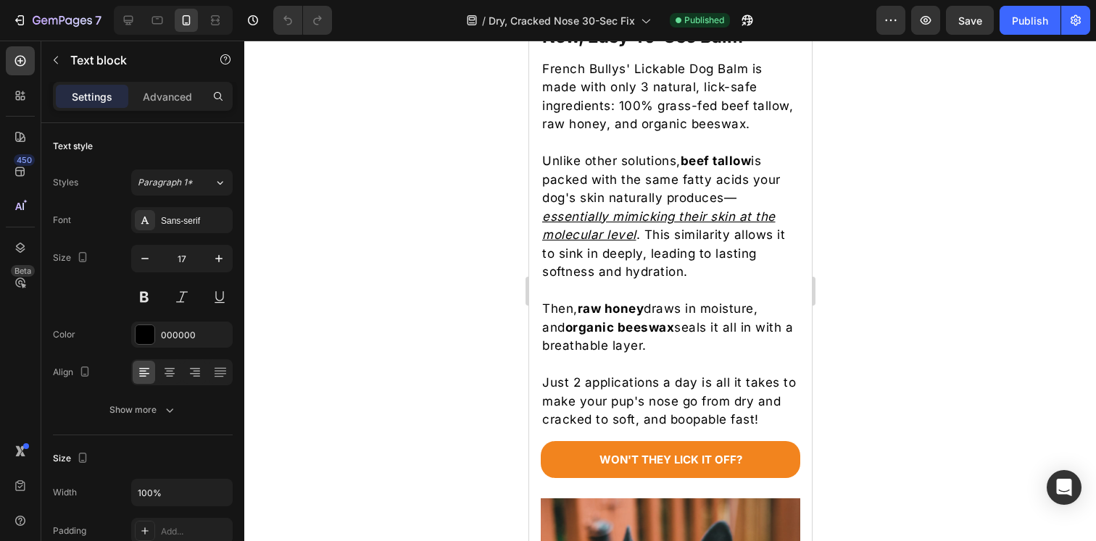
click at [638, 252] on p "Unlike other solutions, beef tallow is packed with the same fatty acids your do…" at bounding box center [669, 217] width 257 height 130
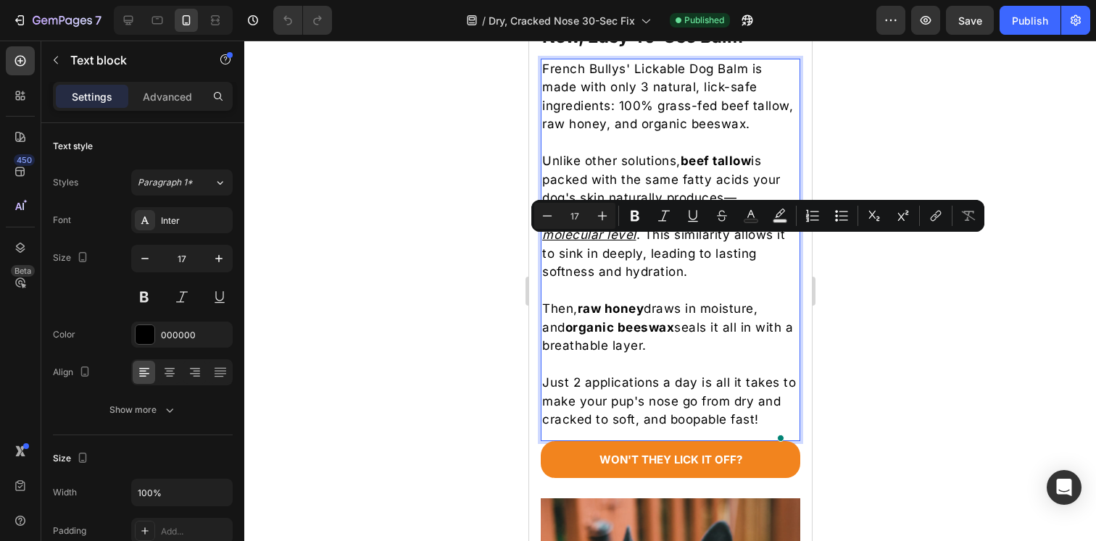
click at [631, 260] on p "Unlike other solutions, beef tallow is packed with the same fatty acids your do…" at bounding box center [669, 217] width 257 height 130
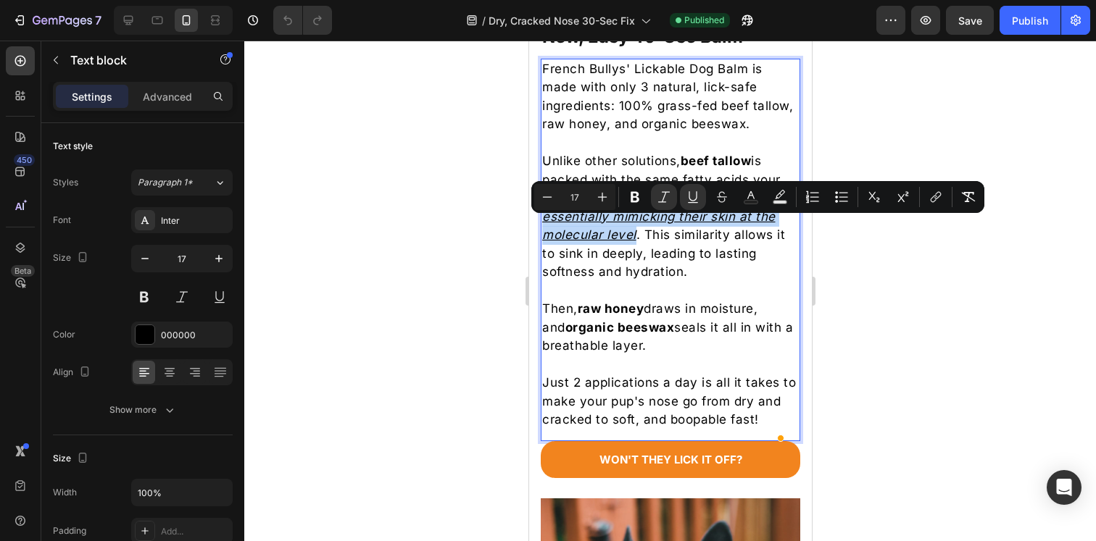
drag, startPoint x: 633, startPoint y: 251, endPoint x: 544, endPoint y: 228, distance: 92.3
click at [544, 228] on u "essentially mimicking their skin at the molecular level" at bounding box center [657, 225] width 233 height 33
click at [659, 203] on icon "Editor contextual toolbar" at bounding box center [664, 197] width 14 height 14
click at [688, 201] on icon "Editor contextual toolbar" at bounding box center [693, 197] width 14 height 14
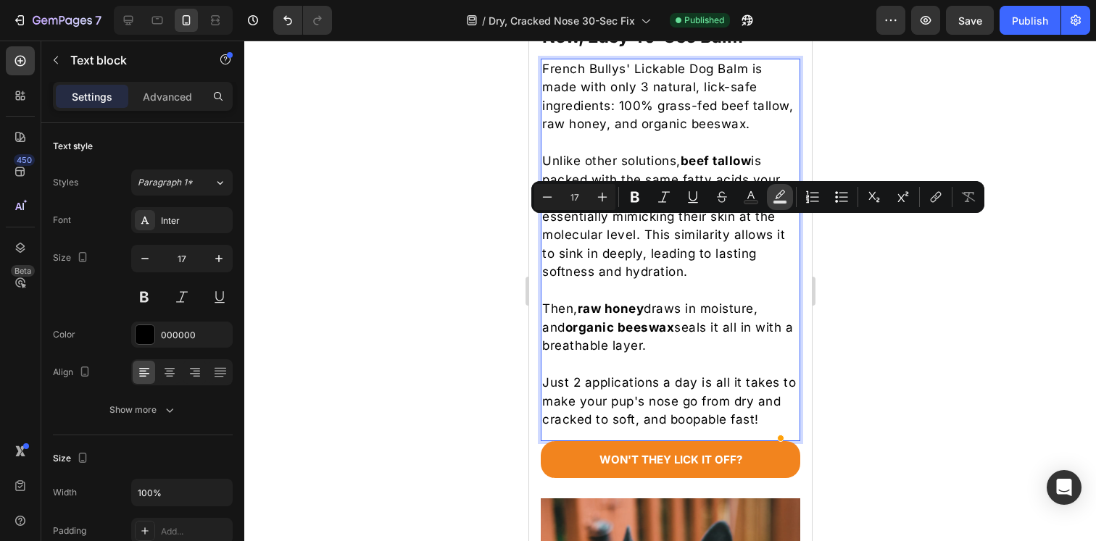
click at [782, 201] on rect "Editor contextual toolbar" at bounding box center [780, 203] width 14 height 4
type input "000000"
type input "77"
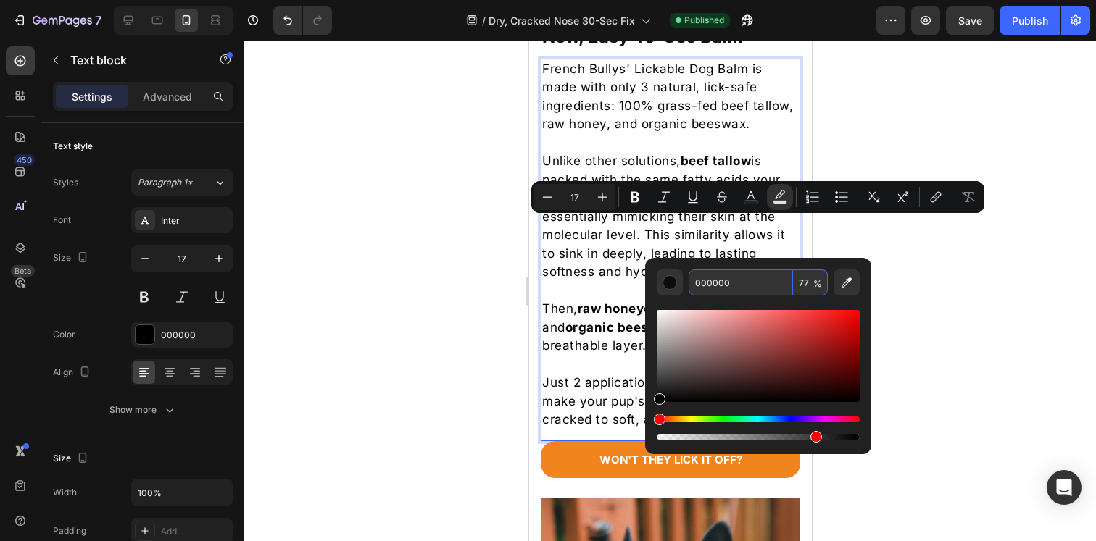
click at [737, 281] on input "000000" at bounding box center [740, 283] width 104 height 26
paste input "FFFA"
type input "FFFA00"
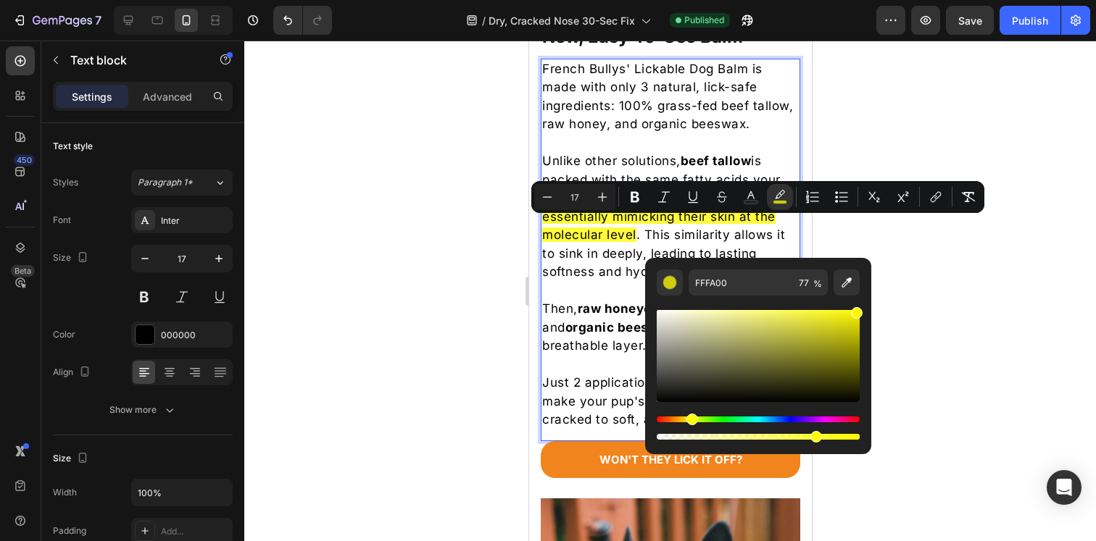
click at [925, 266] on div at bounding box center [670, 291] width 852 height 501
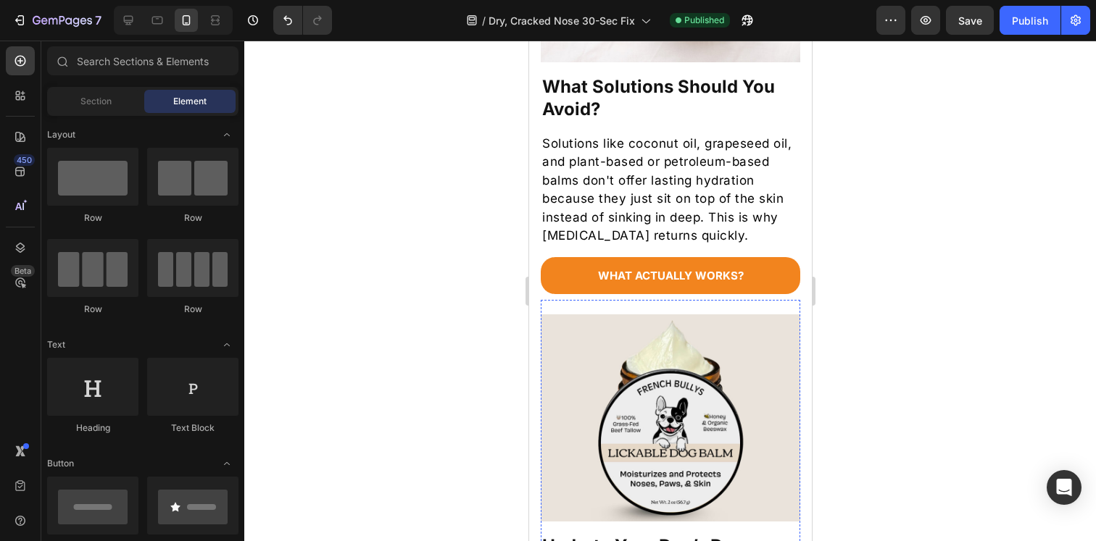
scroll to position [1178, 0]
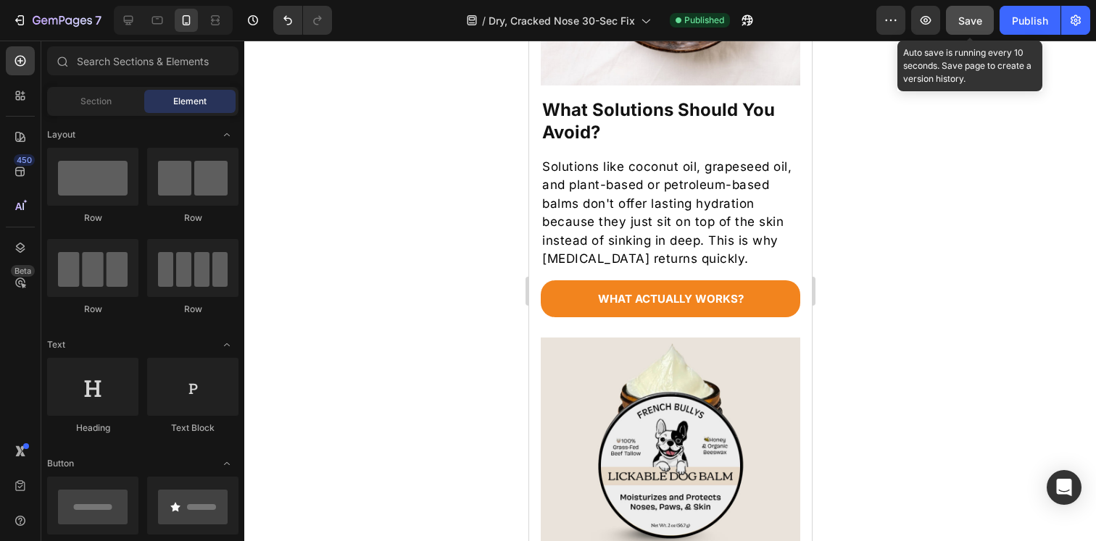
click at [966, 24] on span "Save" at bounding box center [970, 20] width 24 height 12
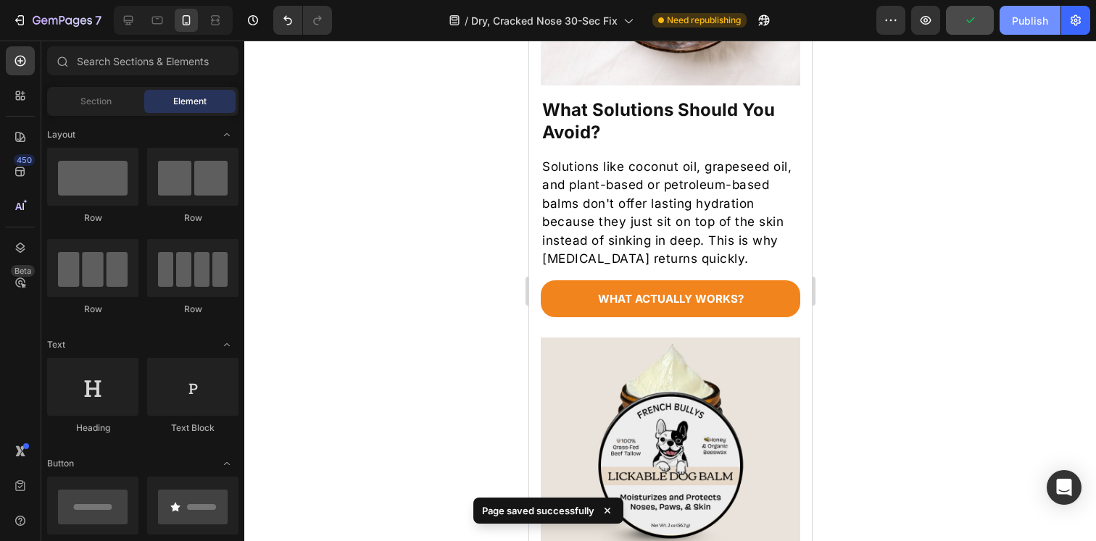
click at [1022, 13] on div "Publish" at bounding box center [1030, 20] width 36 height 15
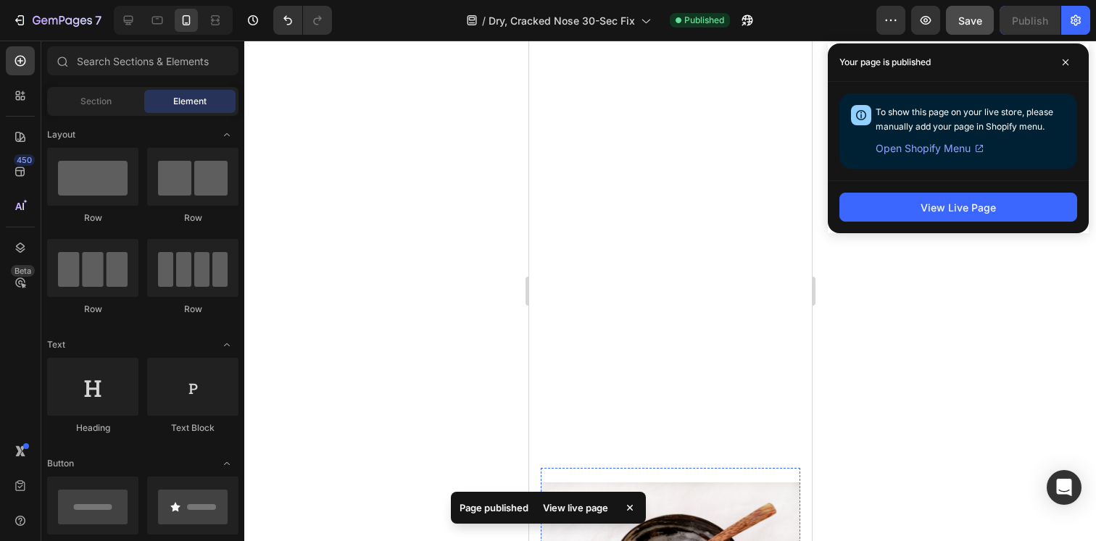
scroll to position [0, 0]
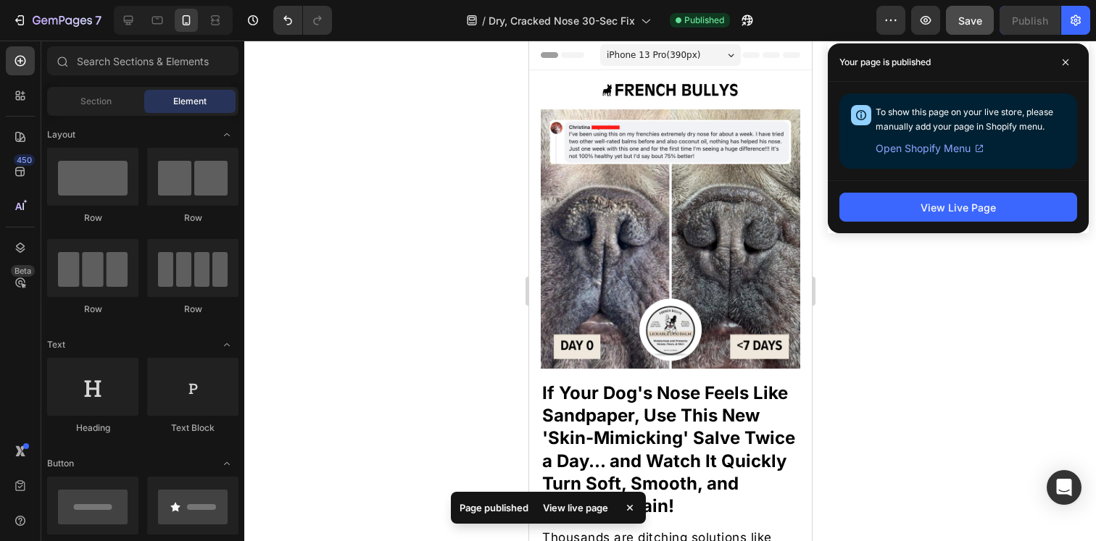
click at [910, 320] on div at bounding box center [670, 291] width 852 height 501
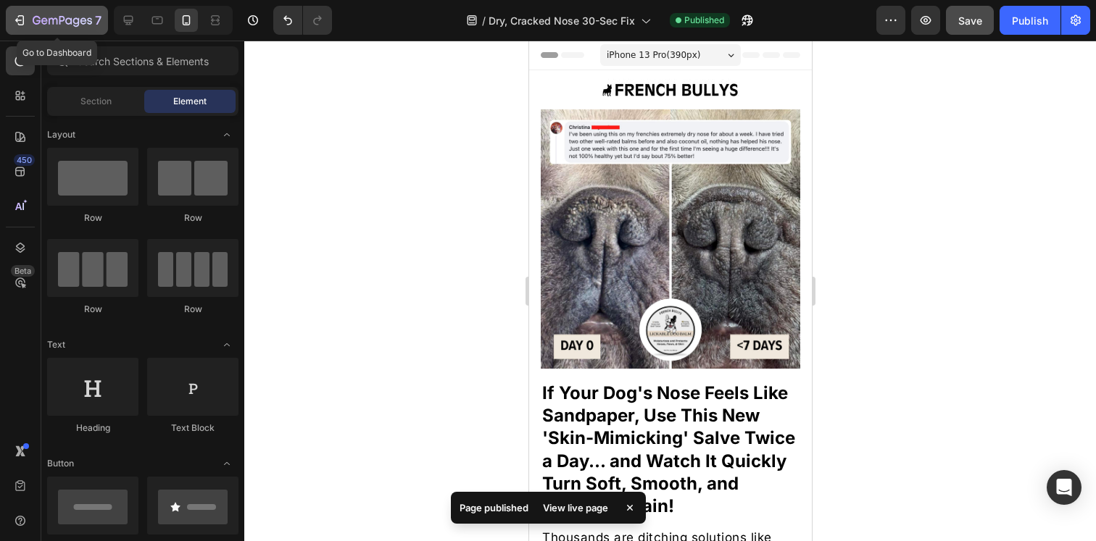
click at [22, 18] on icon "button" at bounding box center [21, 20] width 7 height 10
